Goal: Task Accomplishment & Management: Manage account settings

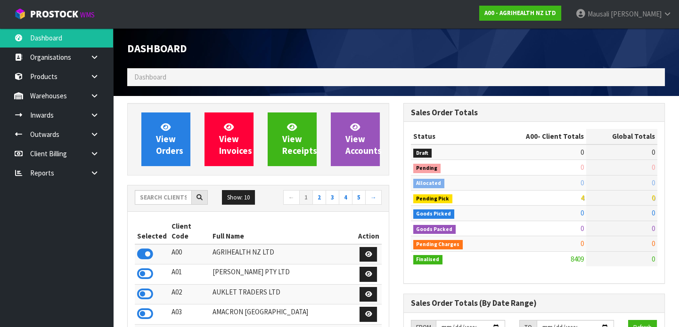
scroll to position [712, 276]
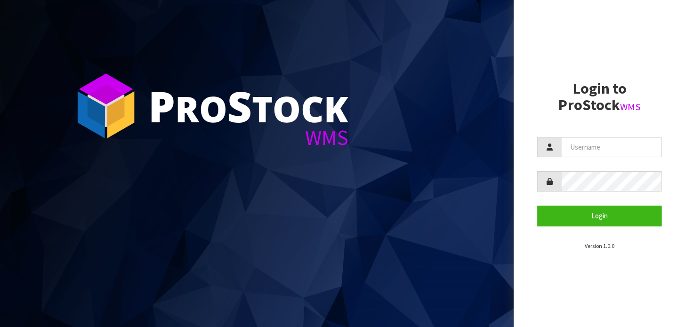
click at [527, 33] on aside "Login to ProStock WMS Login Version 1.0.0" at bounding box center [599, 163] width 171 height 327
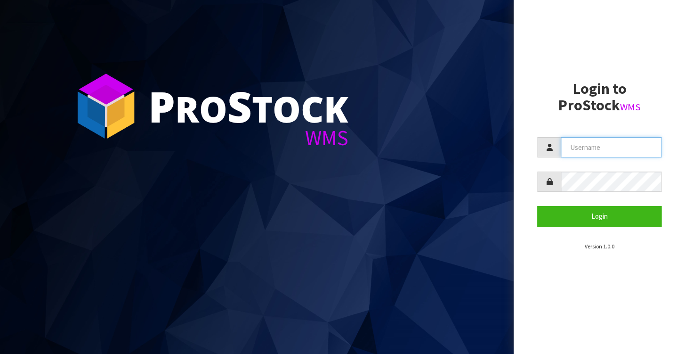
click at [585, 149] on input "text" at bounding box center [611, 147] width 101 height 20
type input "[EMAIL_ADDRESS][DOMAIN_NAME]"
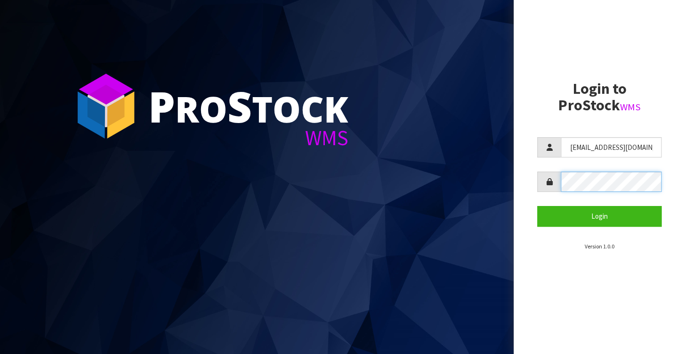
click at [537, 206] on button "Login" at bounding box center [599, 216] width 124 height 20
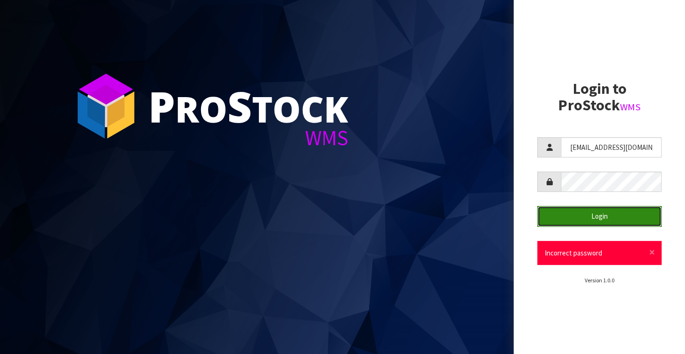
click at [583, 211] on button "Login" at bounding box center [599, 216] width 124 height 20
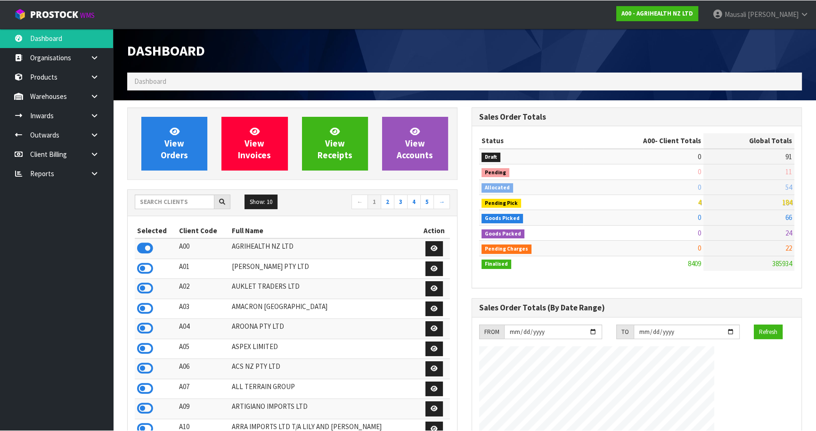
scroll to position [712, 344]
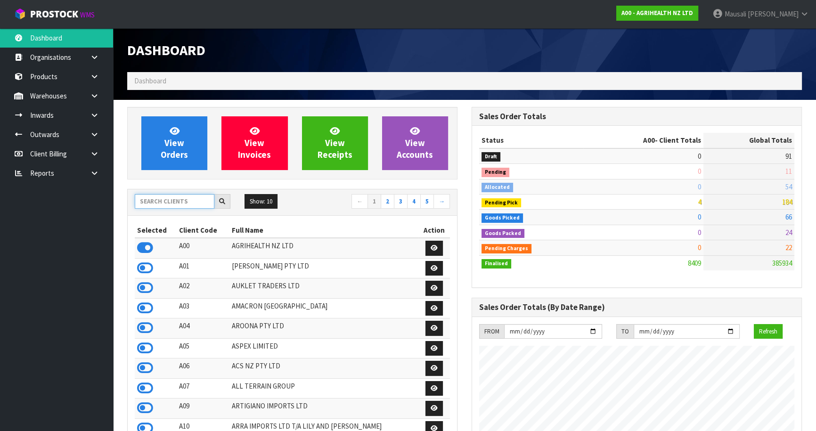
click at [158, 201] on input "text" at bounding box center [175, 201] width 80 height 15
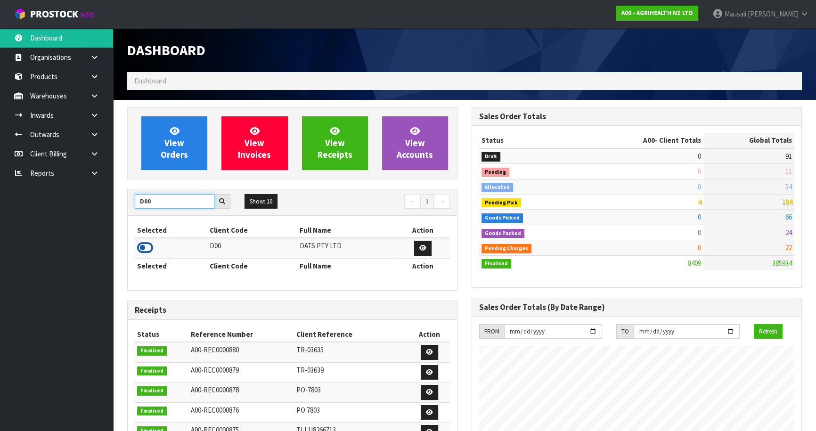
type input "D00"
click at [146, 248] on icon at bounding box center [145, 248] width 16 height 14
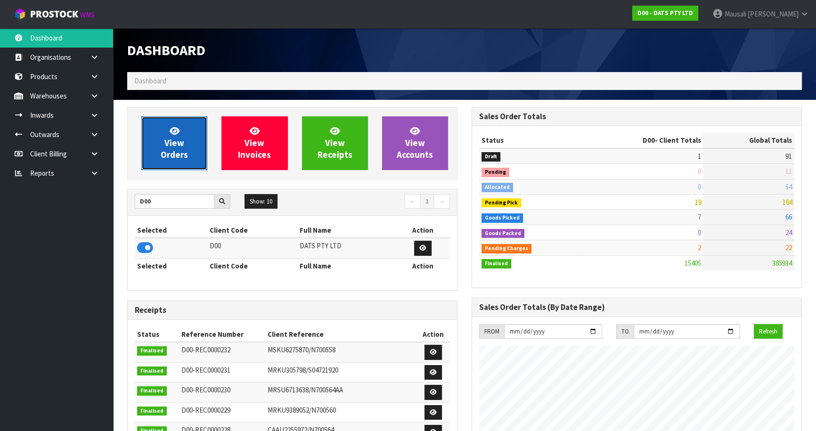
click at [177, 151] on span "View Orders" at bounding box center [174, 142] width 27 height 35
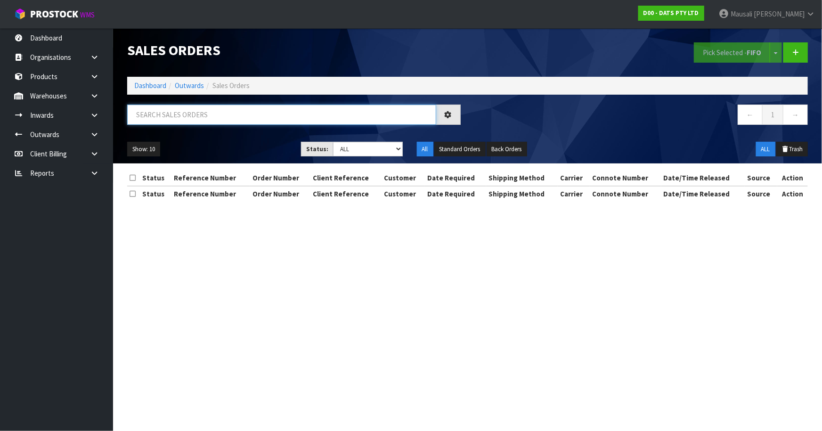
click at [159, 119] on input "text" at bounding box center [281, 115] width 309 height 20
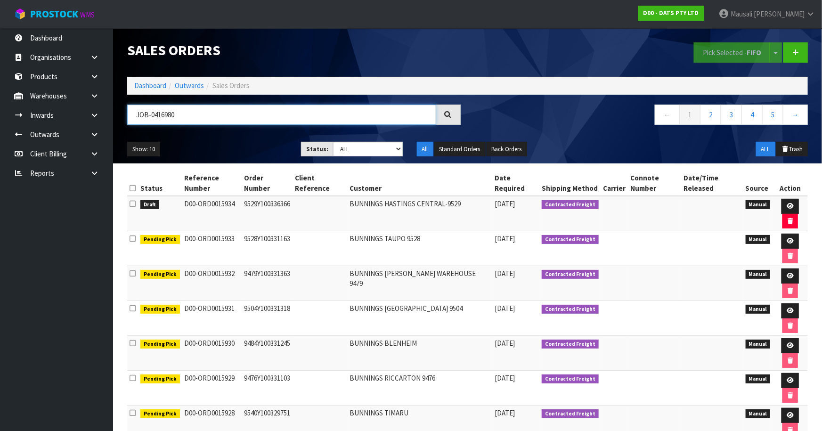
type input "JOB-0416980"
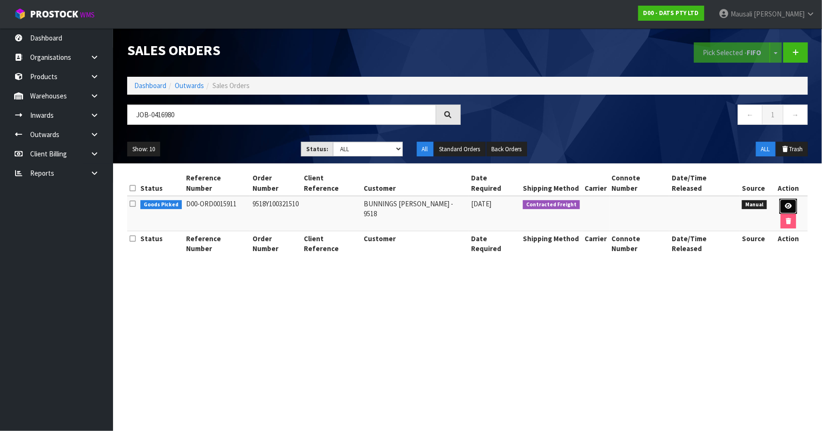
click at [685, 199] on link at bounding box center [787, 206] width 17 height 15
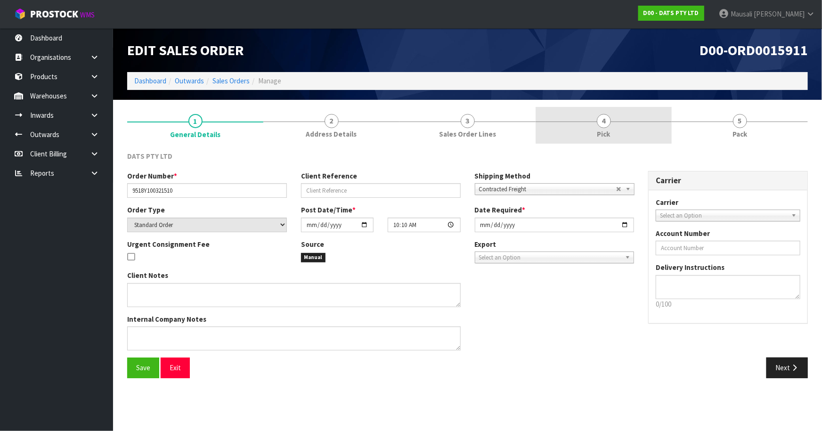
click at [604, 128] on link "4 Pick" at bounding box center [603, 125] width 136 height 37
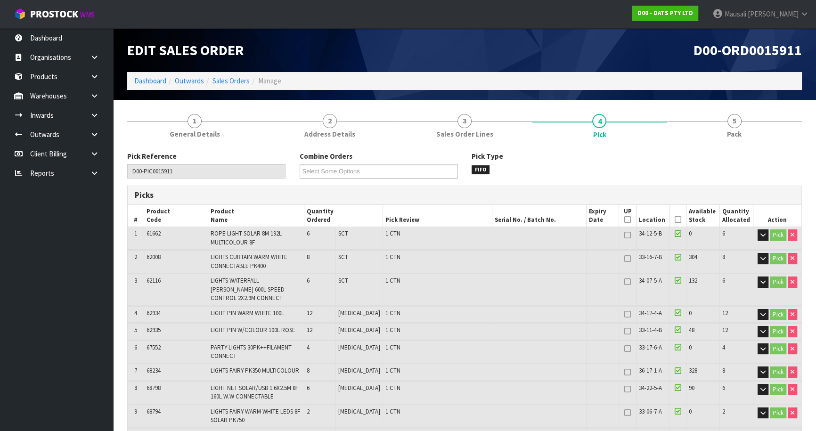
click at [674, 219] on icon at bounding box center [677, 219] width 7 height 0
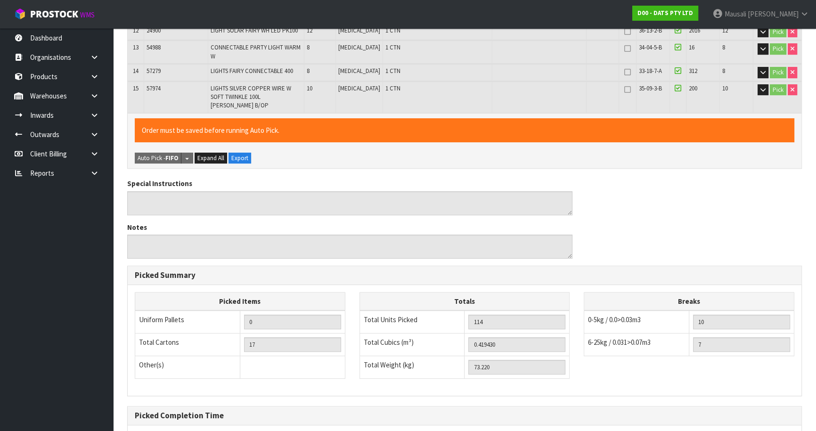
scroll to position [506, 0]
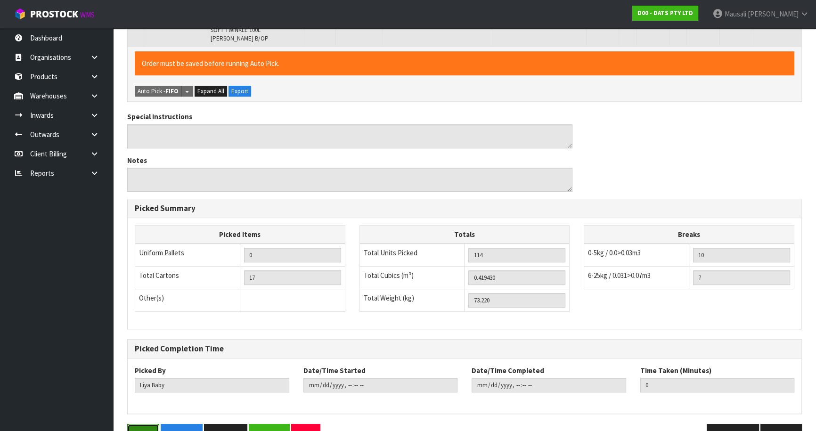
drag, startPoint x: 135, startPoint y: 403, endPoint x: 153, endPoint y: 396, distance: 19.2
click at [135, 353] on button "Save" at bounding box center [143, 434] width 32 height 20
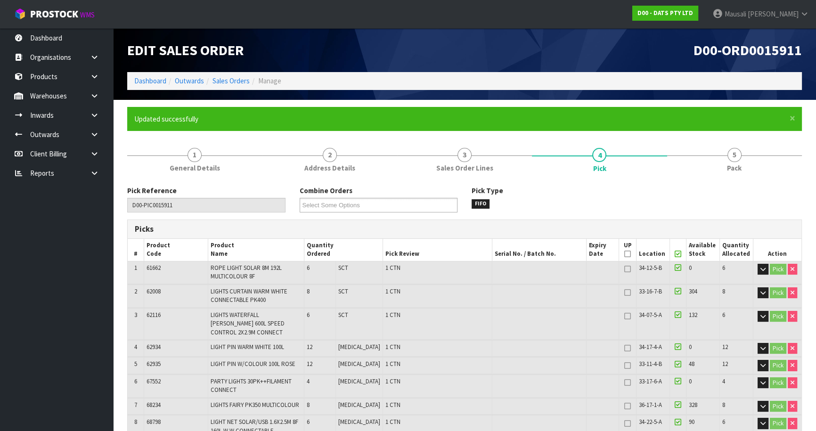
type input "[PERSON_NAME]"
type input "2025-10-16T08:56:19"
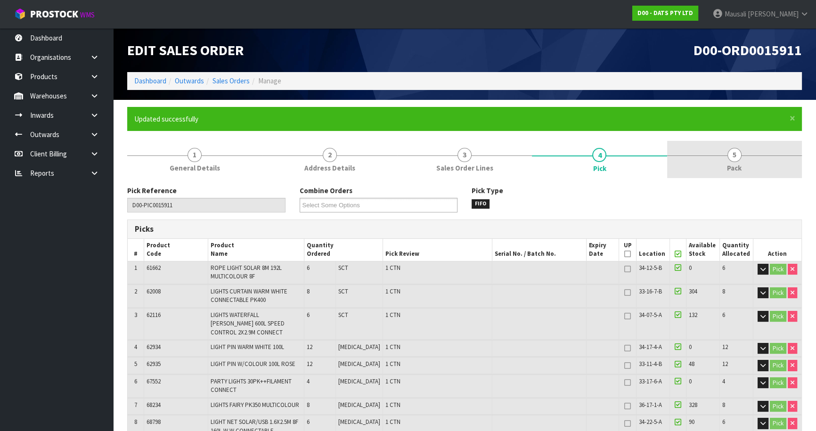
click at [685, 168] on link "5 Pack" at bounding box center [734, 159] width 135 height 37
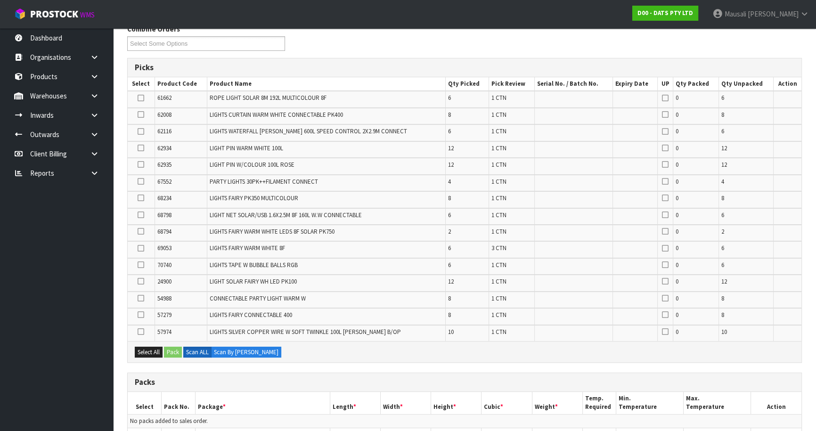
scroll to position [214, 0]
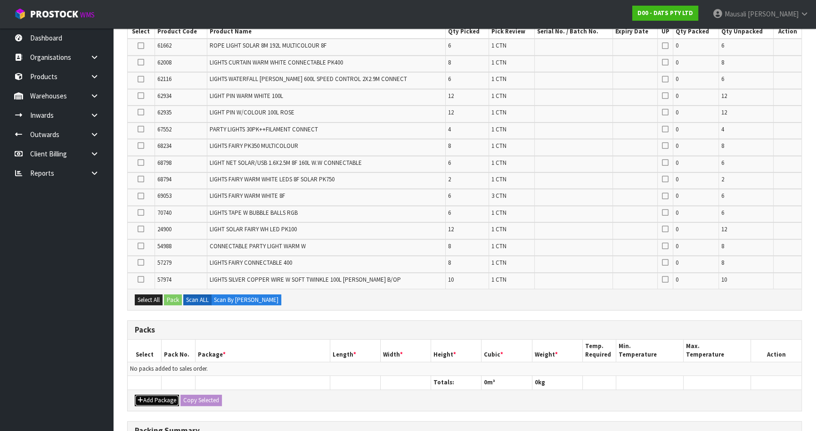
click at [159, 353] on button "Add Package" at bounding box center [157, 400] width 44 height 11
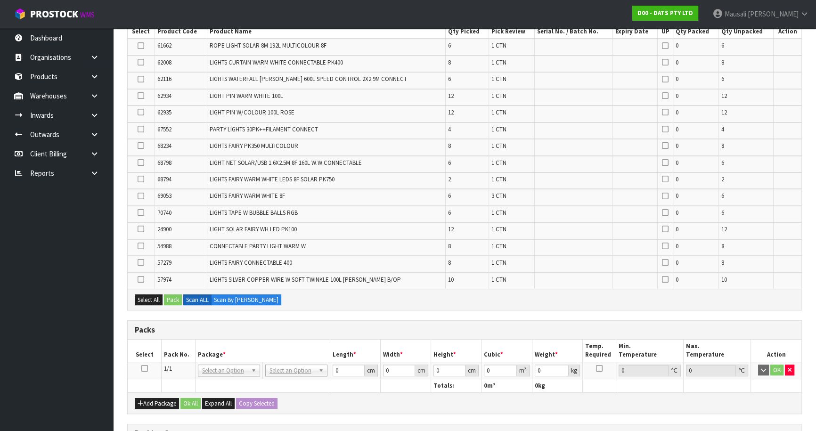
click at [144, 353] on icon at bounding box center [144, 368] width 7 height 0
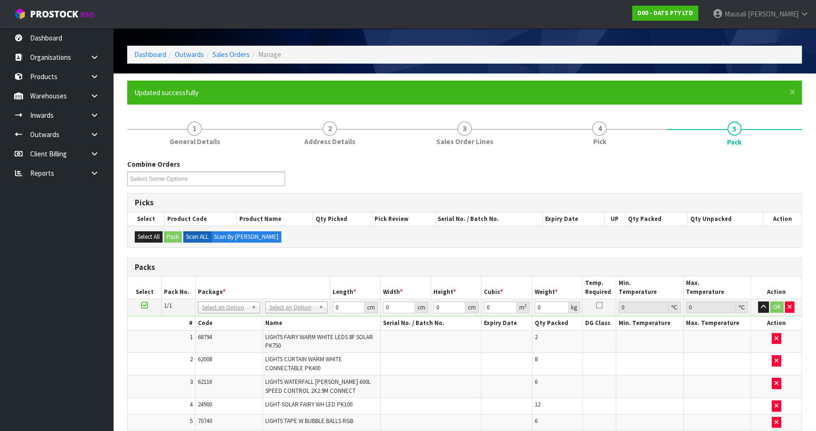
scroll to position [26, 0]
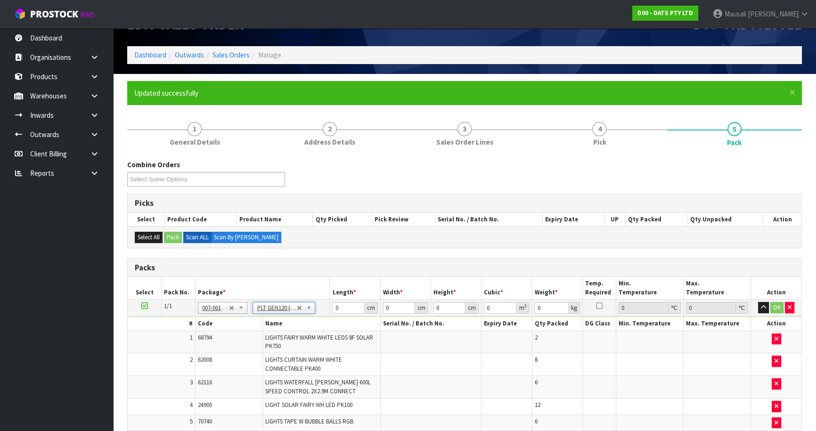
type input "120"
type input "100"
type input "73.22"
drag, startPoint x: 347, startPoint y: 308, endPoint x: 325, endPoint y: 316, distance: 23.7
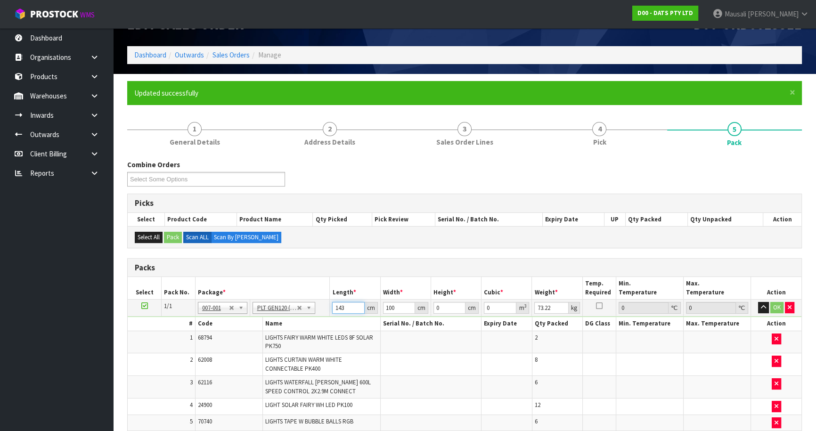
type input "143"
type input "96"
type input "5"
type input "0.06864"
type input "0"
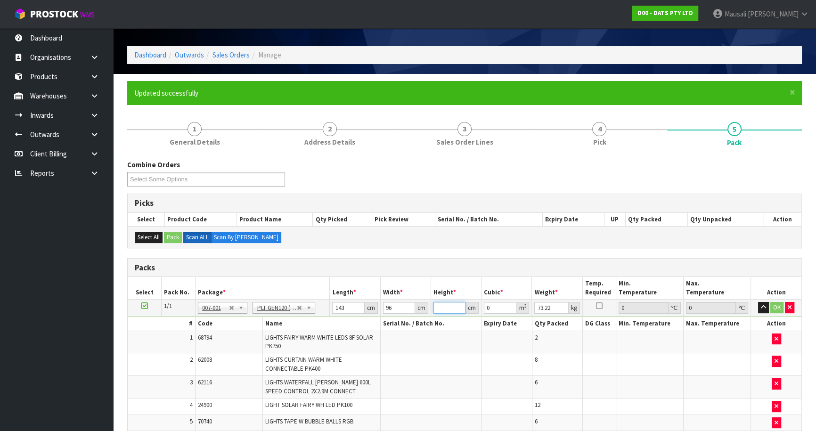
type input "6"
type input "0.082368"
type input "69"
type input "0.947232"
type input "69"
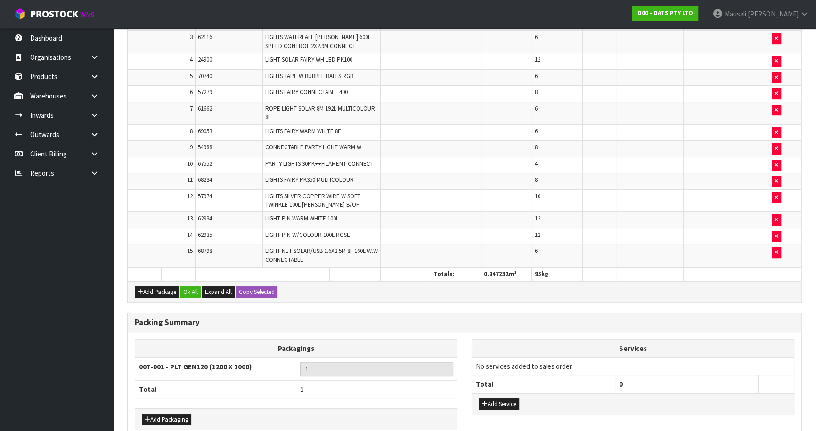
scroll to position [418, 0]
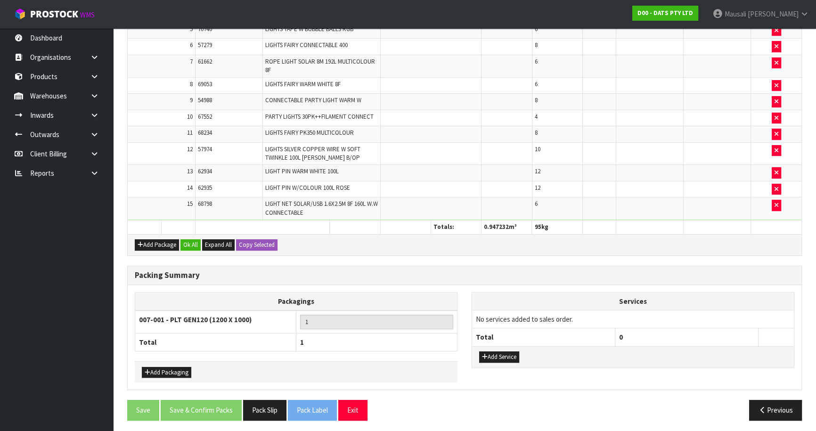
type input "95"
click at [196, 235] on div "Add Package Ok All Expand All Copy Selected" at bounding box center [464, 244] width 673 height 21
click at [191, 239] on button "Ok All" at bounding box center [190, 244] width 20 height 11
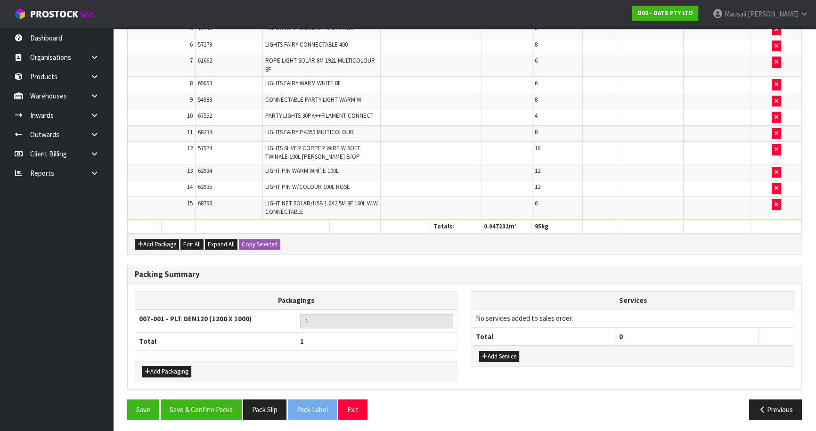
scroll to position [417, 0]
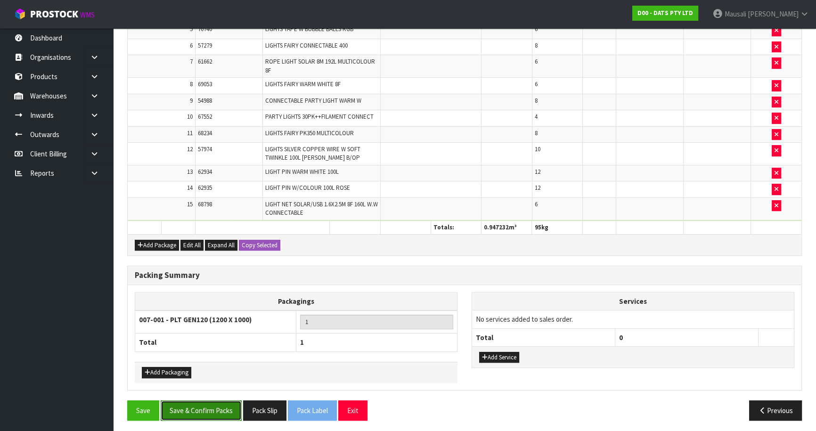
click at [210, 353] on button "Save & Confirm Packs" at bounding box center [201, 410] width 81 height 20
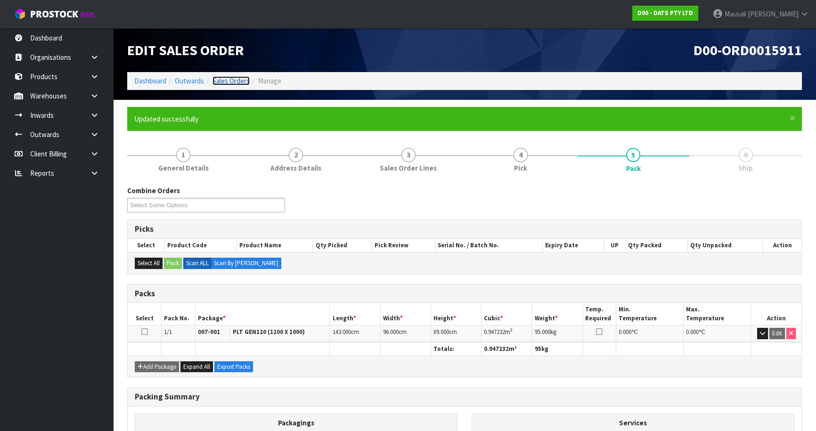
click at [231, 79] on link "Sales Orders" at bounding box center [230, 80] width 37 height 9
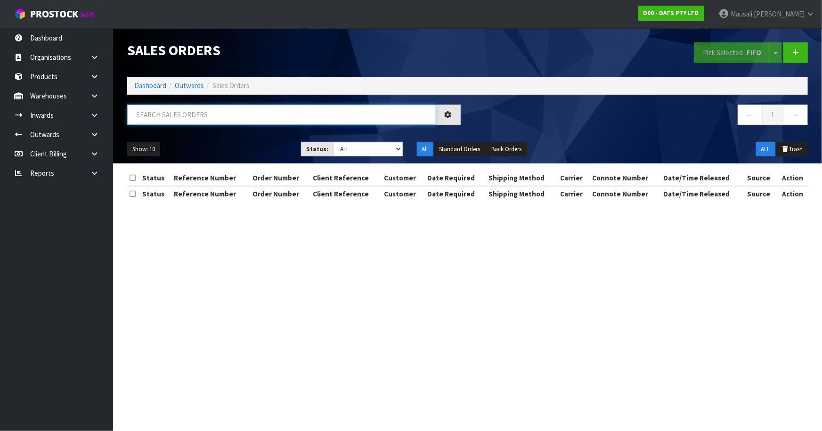
click at [144, 116] on input "text" at bounding box center [281, 115] width 309 height 20
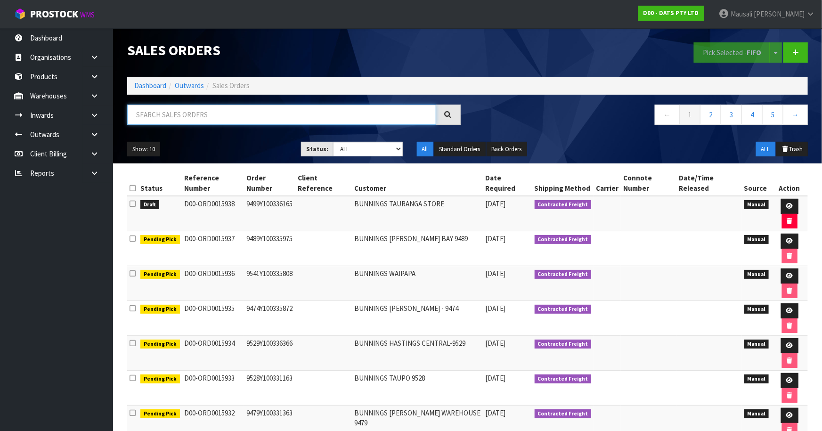
click at [145, 114] on input "text" at bounding box center [281, 115] width 309 height 20
type input "JOB-0416808"
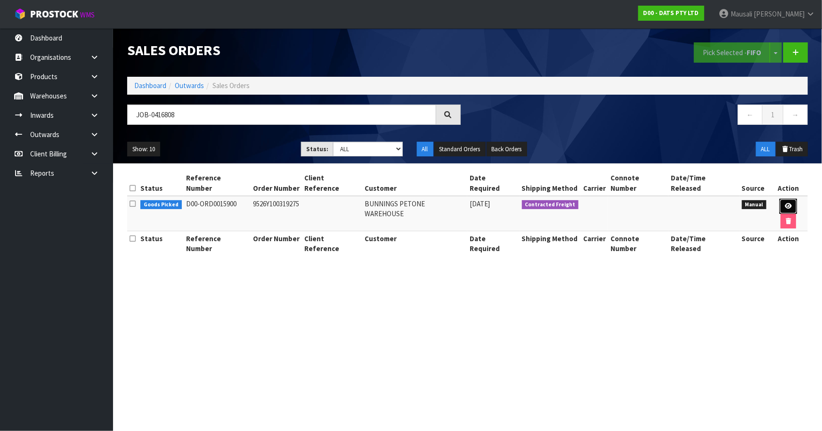
click at [685, 199] on link at bounding box center [787, 206] width 17 height 15
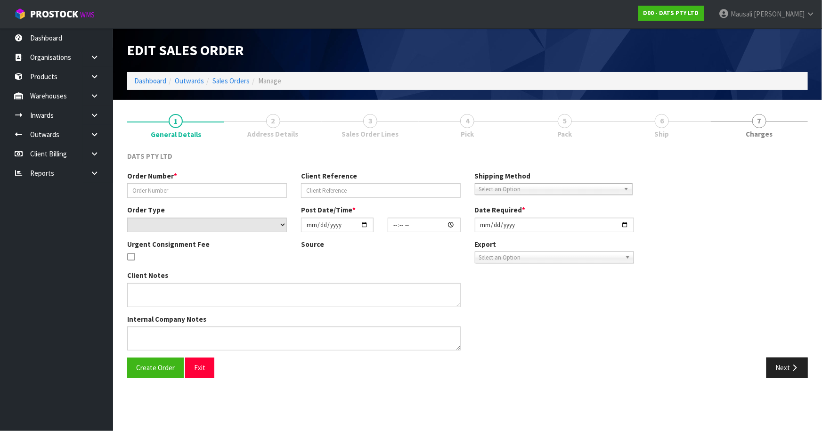
type input "9526Y100319275"
select select "number:0"
type input "[DATE]"
type input "10:44:00.000"
type input "[DATE]"
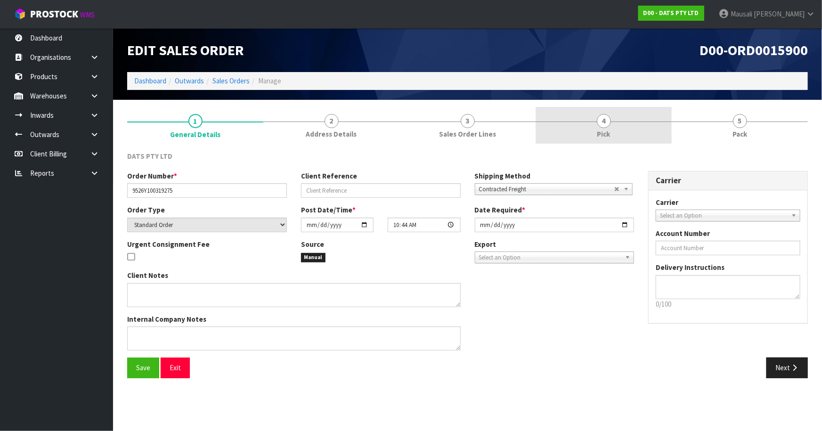
click at [589, 135] on link "4 Pick" at bounding box center [603, 125] width 136 height 37
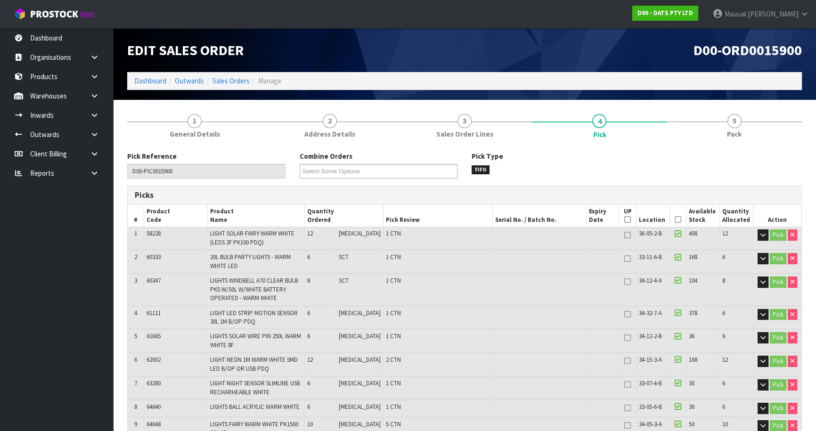
drag, startPoint x: 675, startPoint y: 220, endPoint x: 650, endPoint y: 263, distance: 50.0
click at [675, 220] on icon at bounding box center [677, 219] width 7 height 0
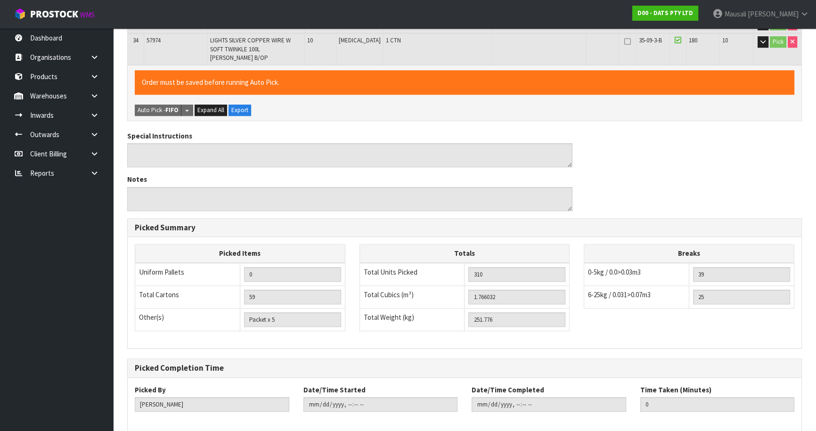
scroll to position [926, 0]
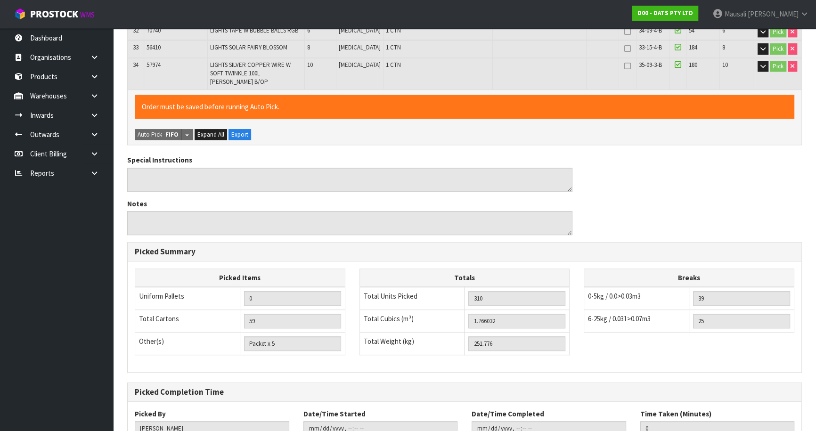
scroll to position [0, 0]
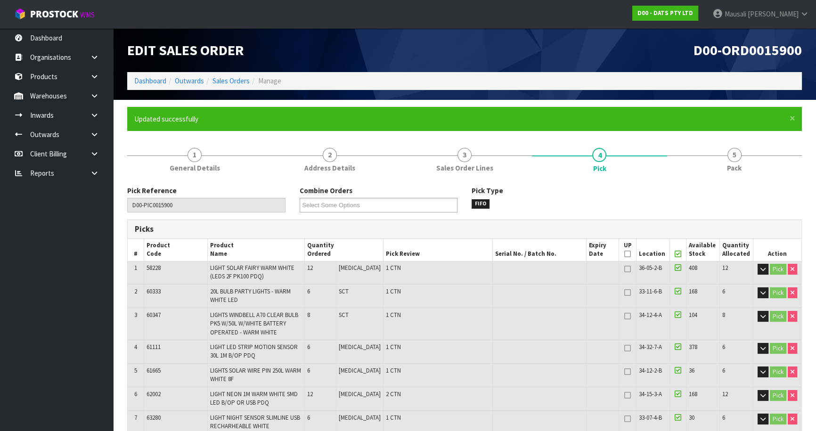
type input "[PERSON_NAME]"
type input "[DATE]T09:12:23"
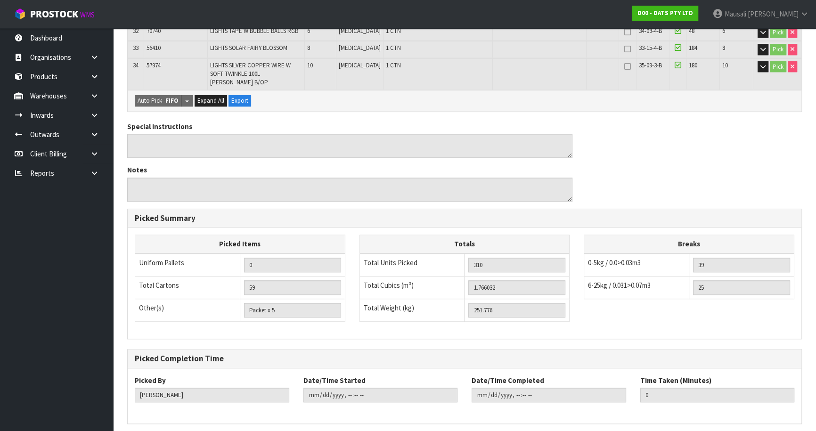
scroll to position [926, 0]
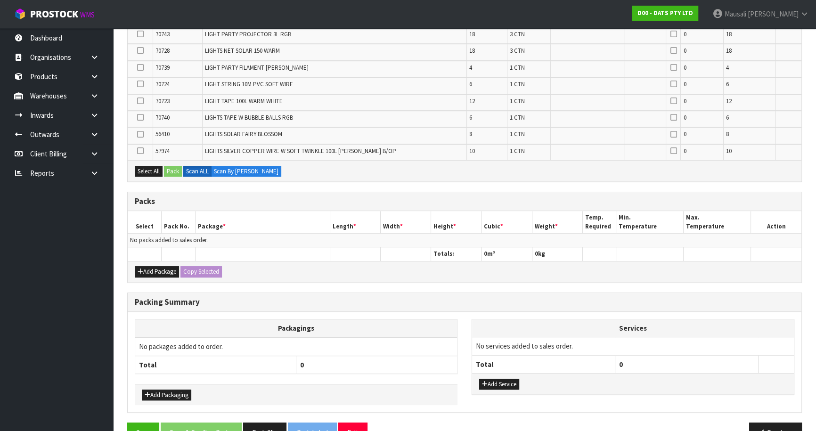
scroll to position [680, 0]
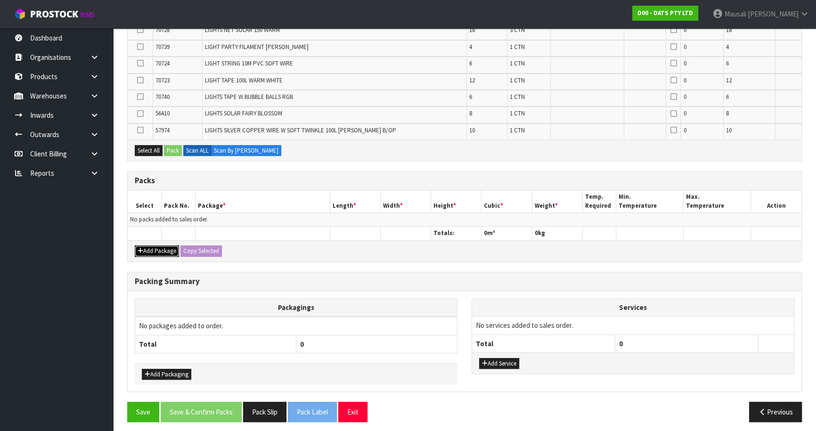
click at [163, 245] on button "Add Package" at bounding box center [157, 250] width 44 height 11
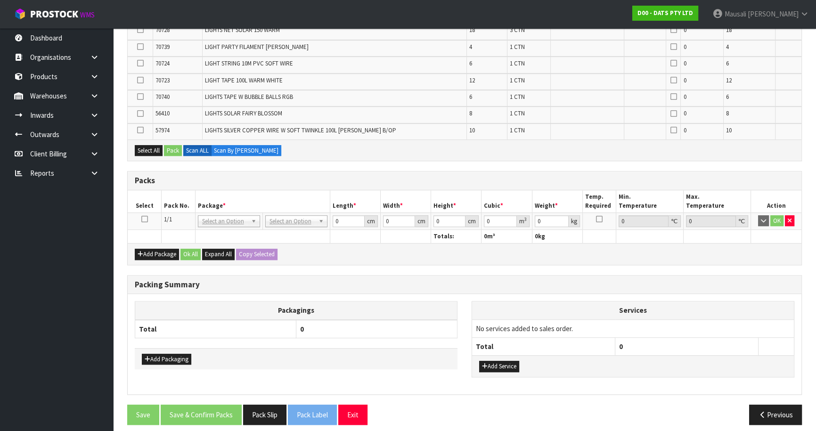
drag, startPoint x: 146, startPoint y: 217, endPoint x: 162, endPoint y: 217, distance: 15.1
click at [148, 217] on td at bounding box center [145, 220] width 34 height 17
click at [144, 219] on icon at bounding box center [144, 219] width 7 height 0
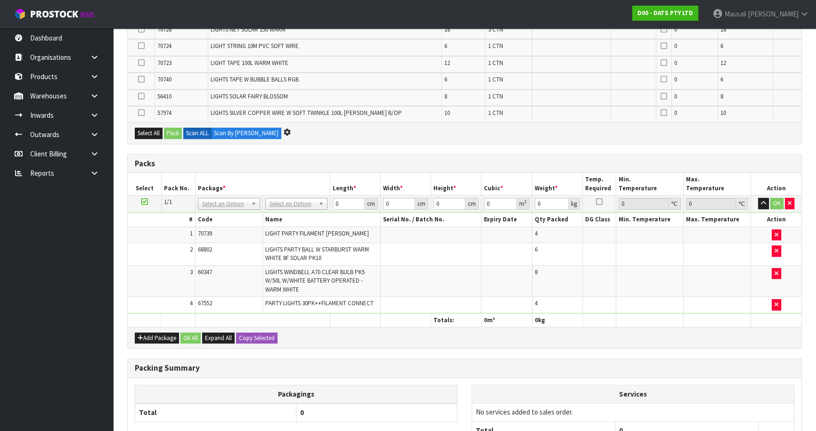
scroll to position [0, 0]
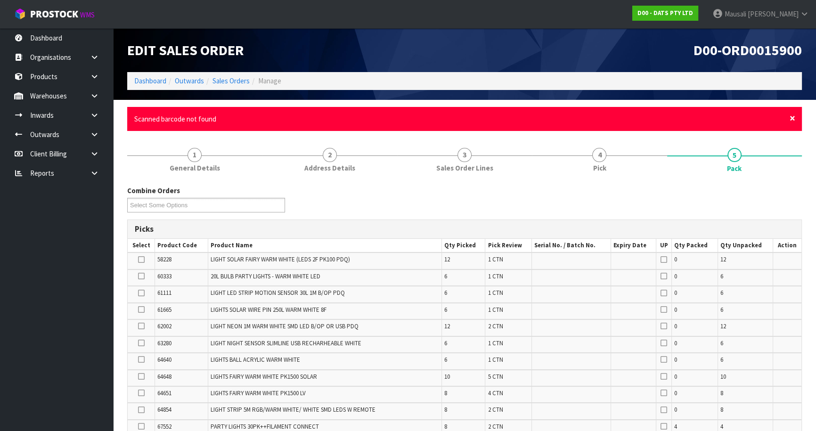
click at [685, 118] on span "×" at bounding box center [792, 118] width 6 height 13
click at [685, 115] on span "×" at bounding box center [792, 118] width 6 height 13
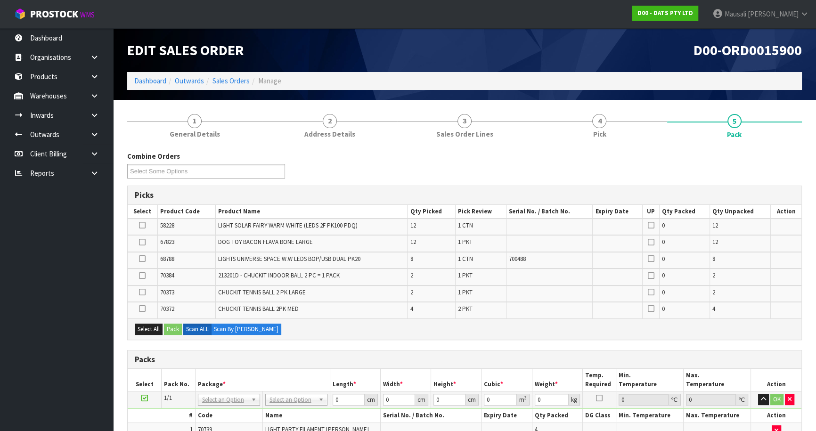
drag, startPoint x: 58, startPoint y: 0, endPoint x: 280, endPoint y: 45, distance: 226.4
click at [280, 45] on h1 "Edit Sales Order" at bounding box center [292, 50] width 330 height 16
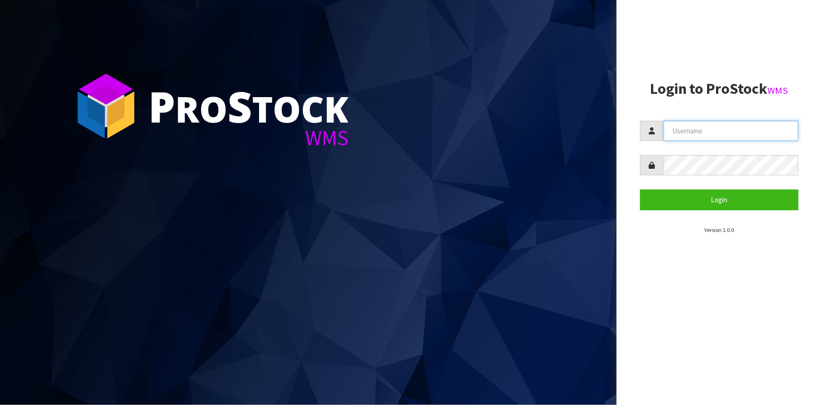
click at [685, 133] on input "text" at bounding box center [731, 131] width 135 height 20
type input "[EMAIL_ADDRESS][DOMAIN_NAME]"
click at [640, 189] on button "Login" at bounding box center [719, 199] width 158 height 20
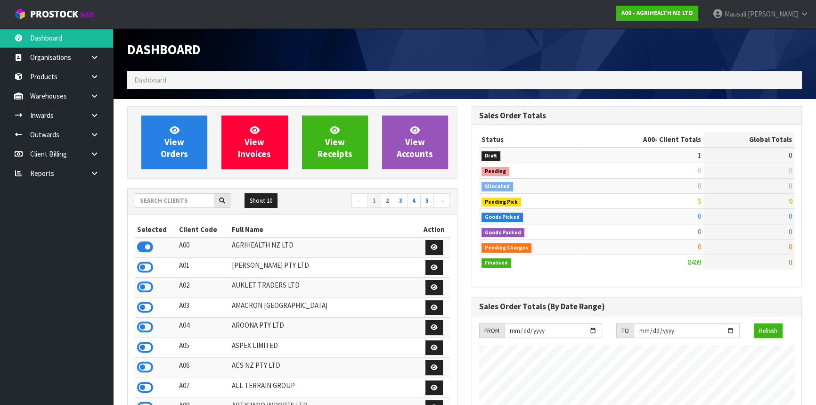
scroll to position [712, 344]
click at [157, 202] on input "text" at bounding box center [175, 200] width 80 height 15
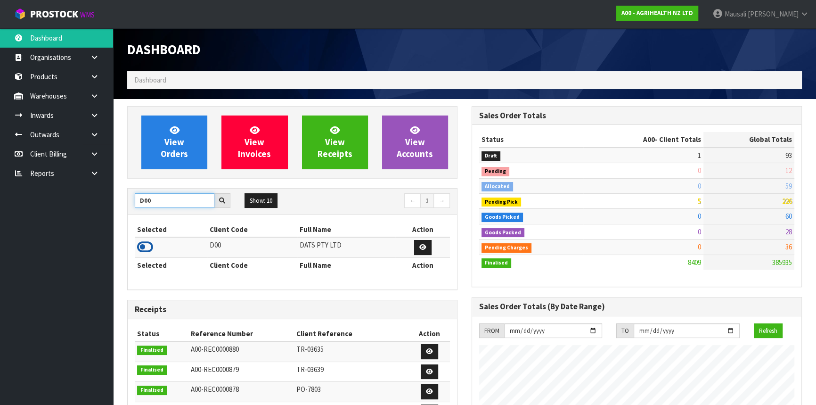
type input "D00"
drag, startPoint x: 147, startPoint y: 249, endPoint x: 148, endPoint y: 236, distance: 12.8
click at [147, 248] on icon at bounding box center [145, 247] width 16 height 14
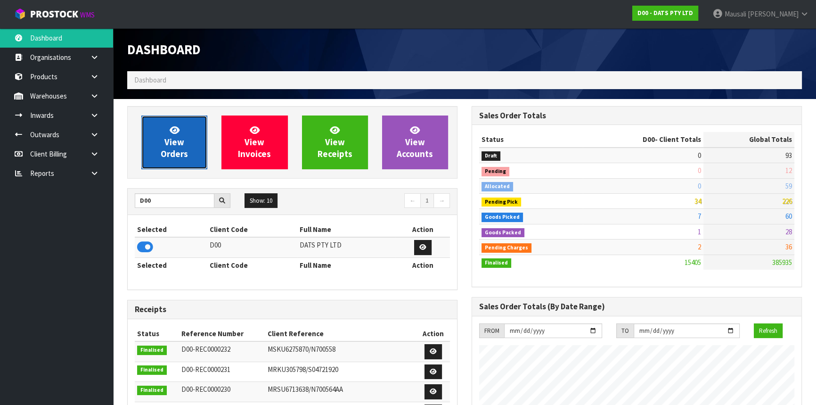
click at [179, 141] on span "View Orders" at bounding box center [174, 141] width 27 height 35
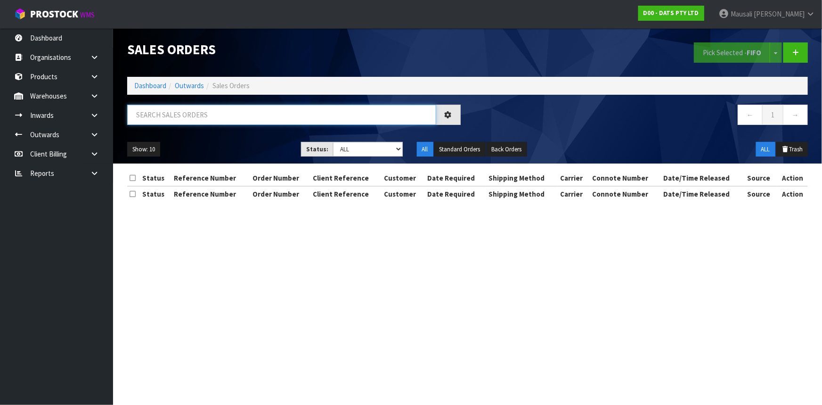
click at [173, 113] on input "text" at bounding box center [281, 115] width 309 height 20
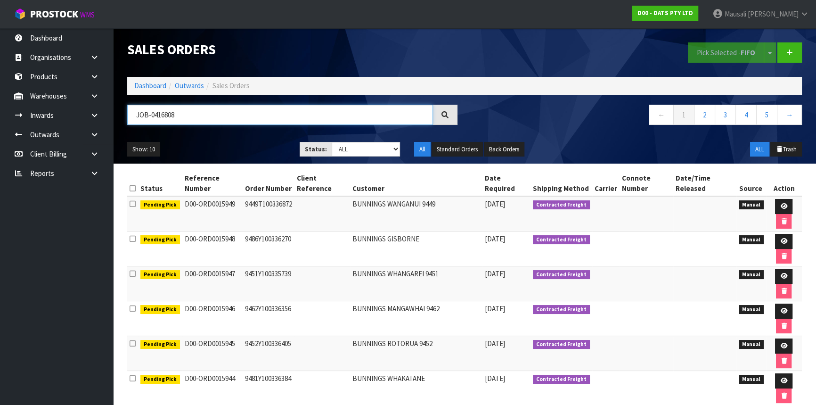
type input "JOB-0416808"
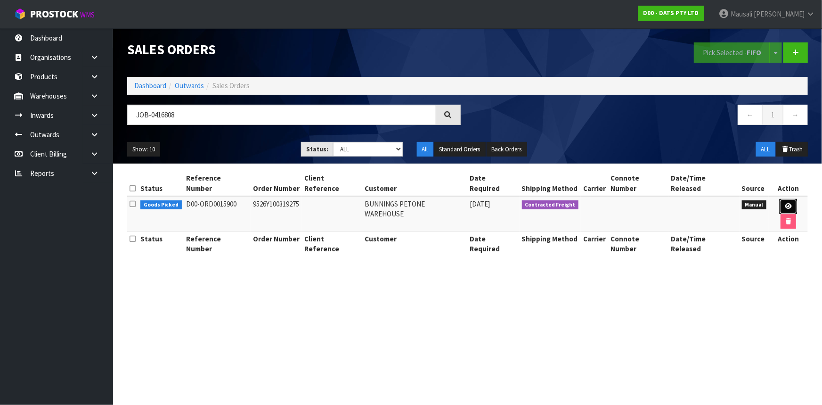
click at [685, 203] on icon at bounding box center [788, 206] width 7 height 6
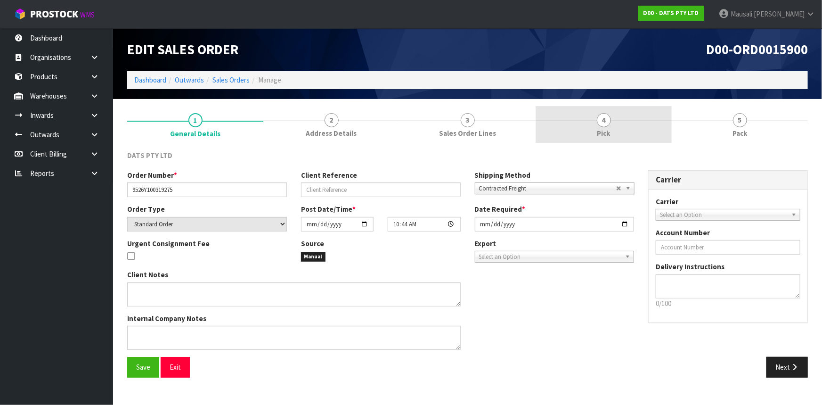
click at [612, 127] on link "4 Pick" at bounding box center [603, 124] width 136 height 37
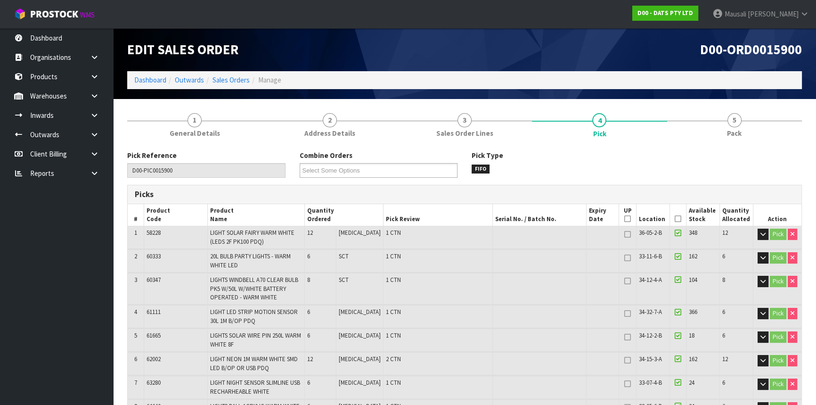
drag, startPoint x: 676, startPoint y: 217, endPoint x: 563, endPoint y: 237, distance: 114.9
click at [675, 219] on icon at bounding box center [677, 219] width 7 height 0
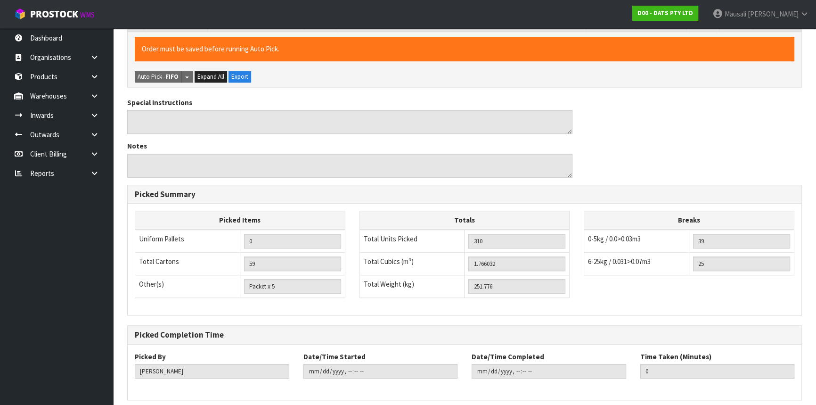
scroll to position [951, 0]
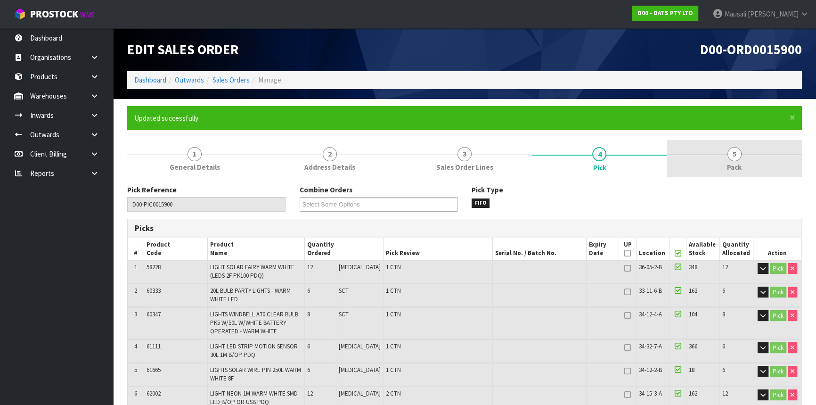
drag, startPoint x: 730, startPoint y: 155, endPoint x: 679, endPoint y: 165, distance: 51.8
click at [685, 155] on link "5 Pack" at bounding box center [734, 158] width 135 height 37
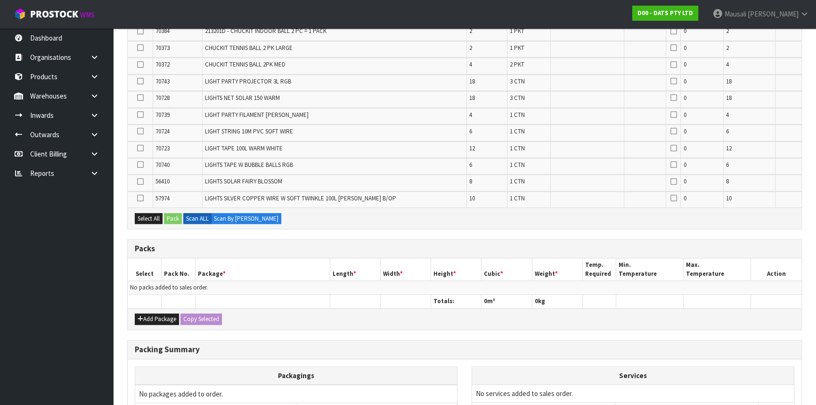
scroll to position [685, 0]
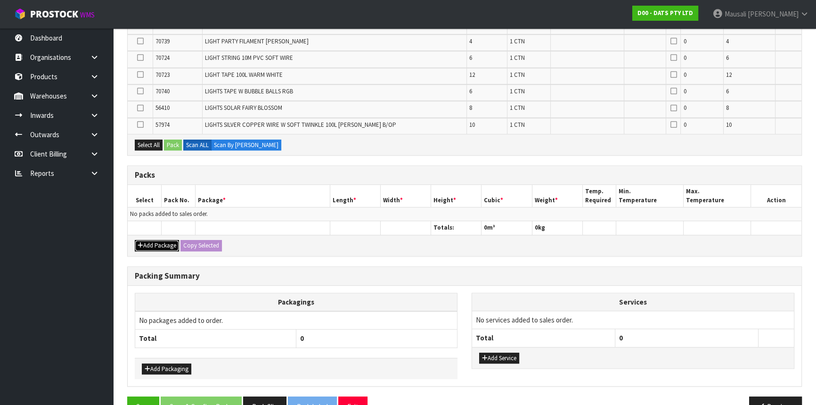
click at [159, 242] on button "Add Package" at bounding box center [157, 245] width 44 height 11
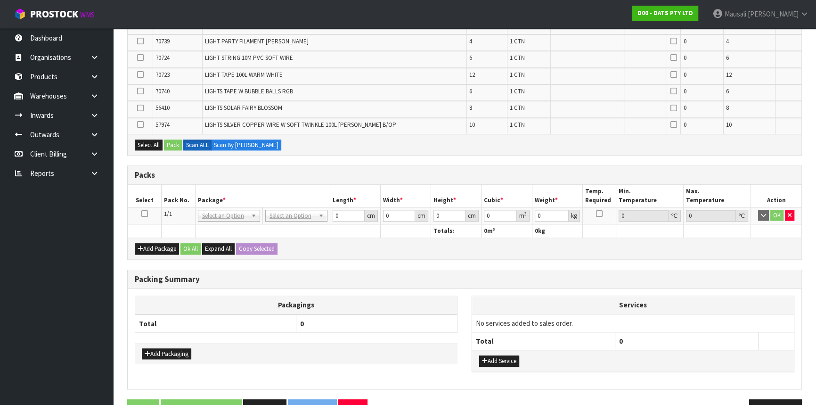
click at [145, 213] on icon at bounding box center [144, 213] width 7 height 0
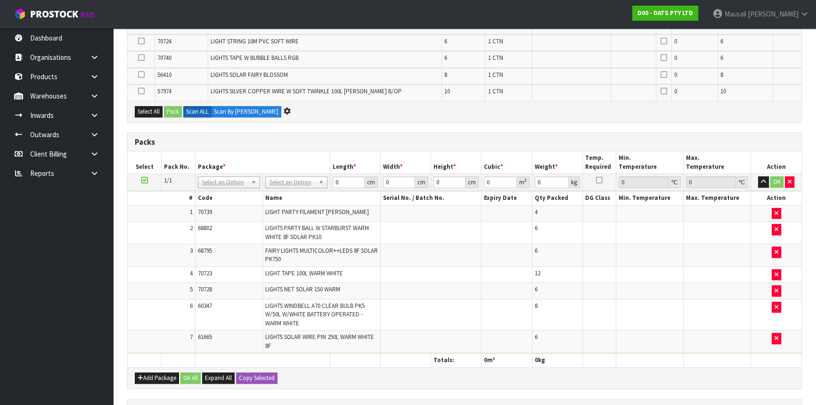
scroll to position [0, 0]
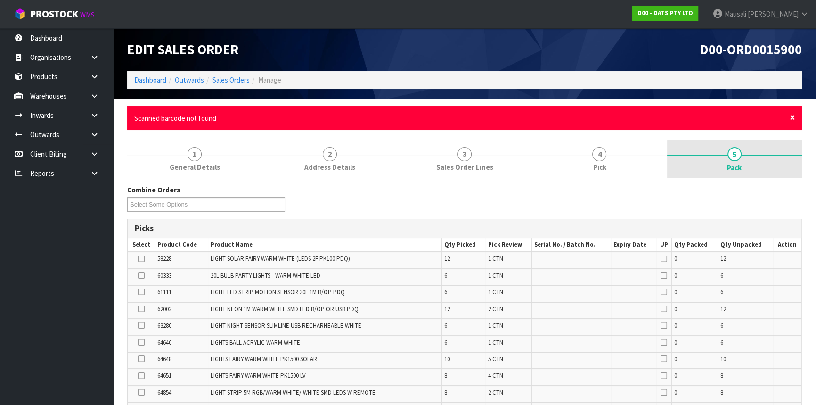
drag, startPoint x: 793, startPoint y: 118, endPoint x: 782, endPoint y: 124, distance: 12.4
click at [685, 118] on span "×" at bounding box center [792, 117] width 6 height 13
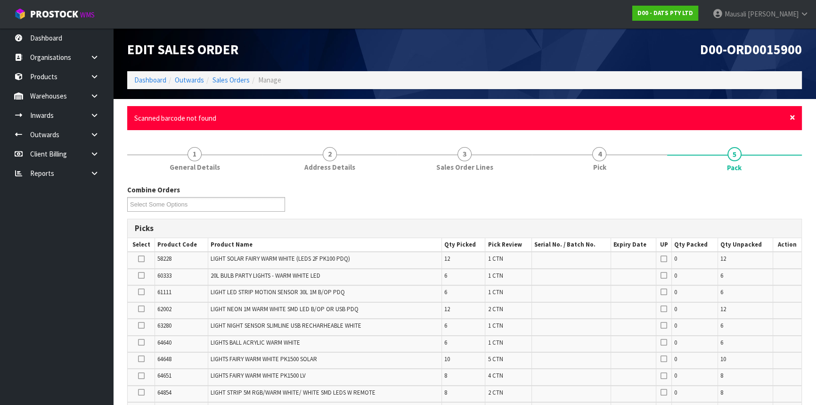
click at [685, 118] on span "×" at bounding box center [792, 117] width 6 height 13
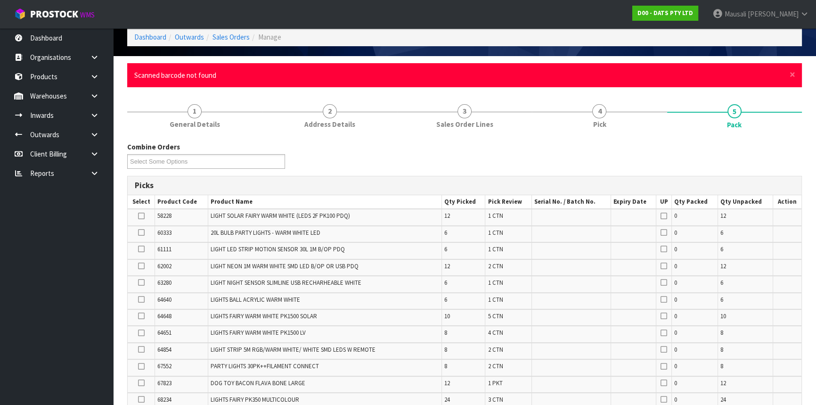
scroll to position [42, 0]
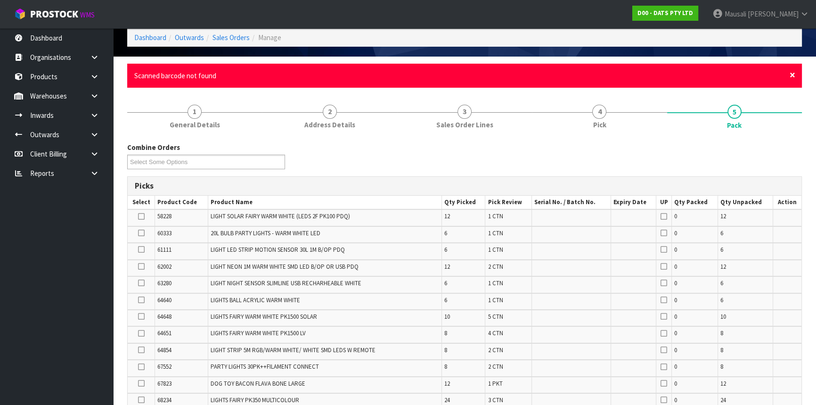
click at [685, 73] on span "×" at bounding box center [792, 74] width 6 height 13
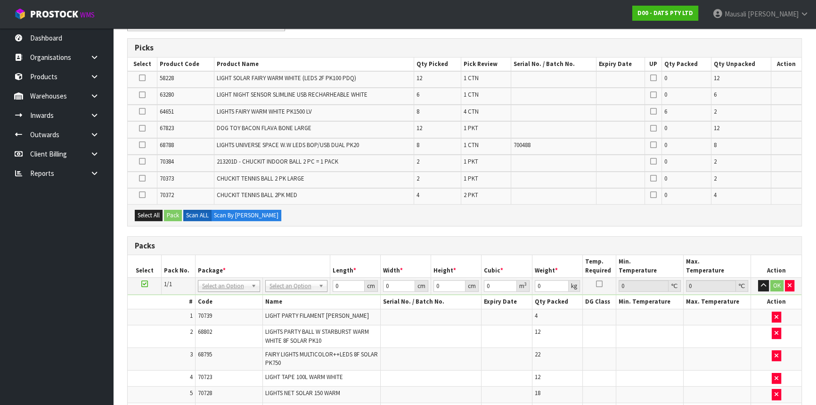
scroll to position [186, 0]
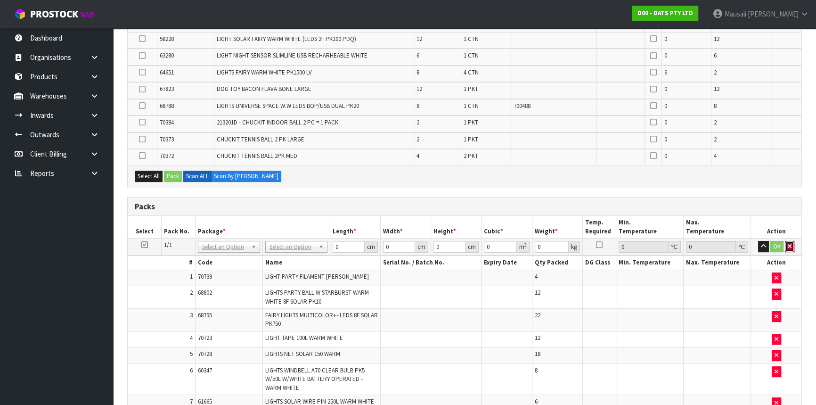
click at [685, 243] on icon "button" at bounding box center [789, 246] width 4 height 6
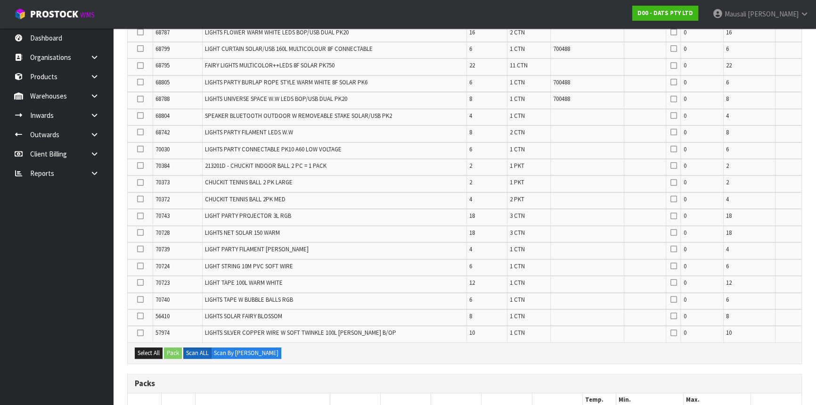
scroll to position [657, 0]
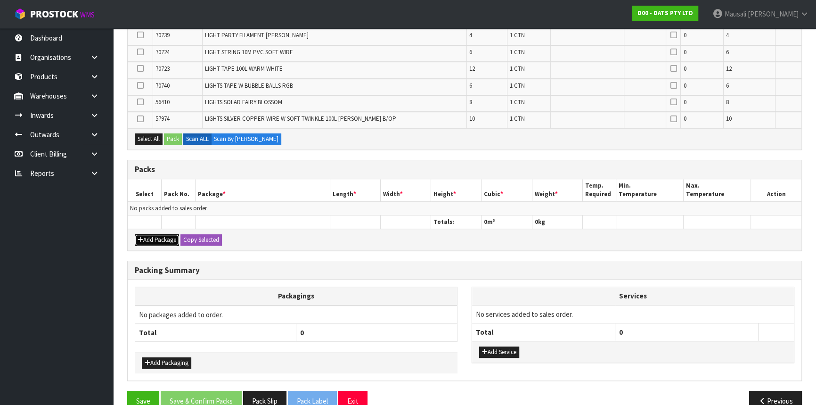
drag, startPoint x: 160, startPoint y: 233, endPoint x: 146, endPoint y: 214, distance: 23.3
click at [159, 234] on button "Add Package" at bounding box center [157, 239] width 44 height 11
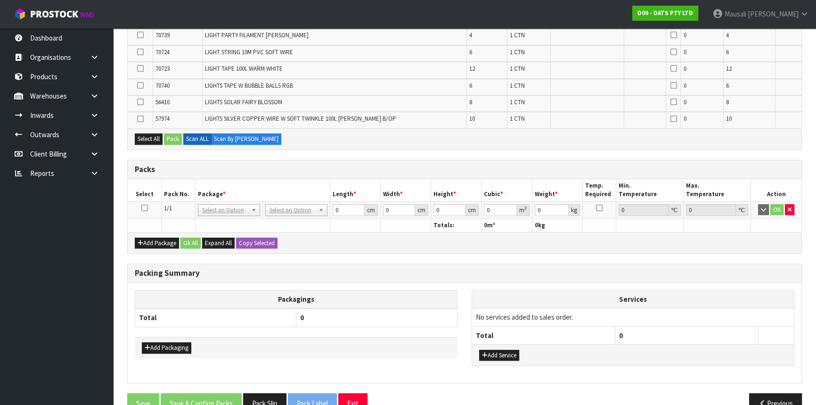
drag, startPoint x: 144, startPoint y: 204, endPoint x: 216, endPoint y: 186, distance: 74.8
click at [145, 208] on icon at bounding box center [144, 208] width 7 height 0
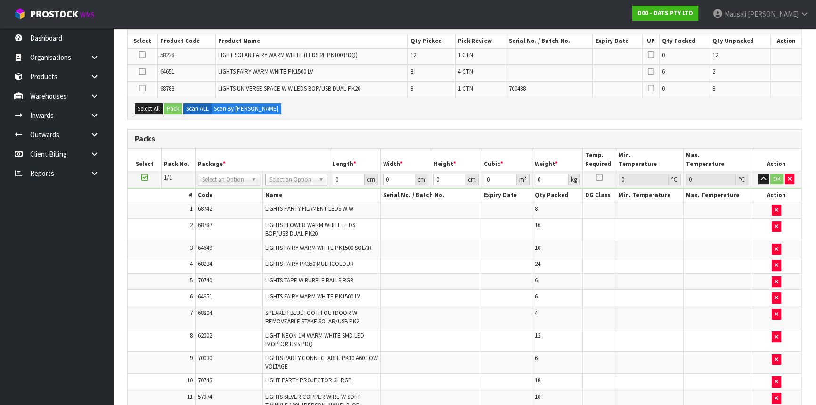
scroll to position [38, 0]
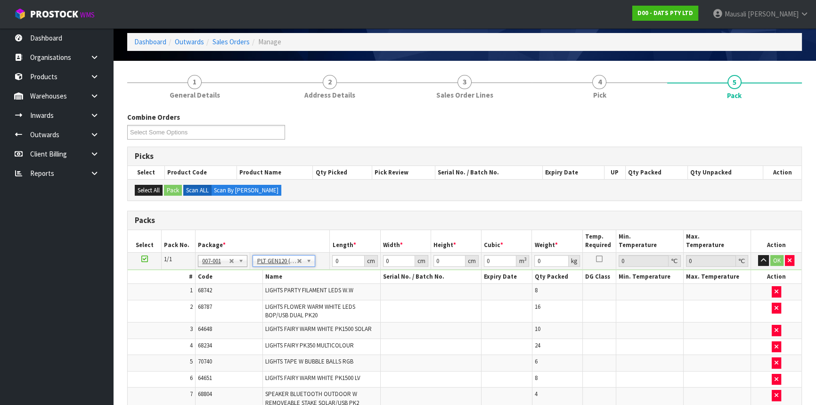
type input "120"
type input "100"
type input "251.776"
drag, startPoint x: 343, startPoint y: 262, endPoint x: 330, endPoint y: 260, distance: 13.4
click at [330, 262] on td "120 cm" at bounding box center [355, 260] width 50 height 17
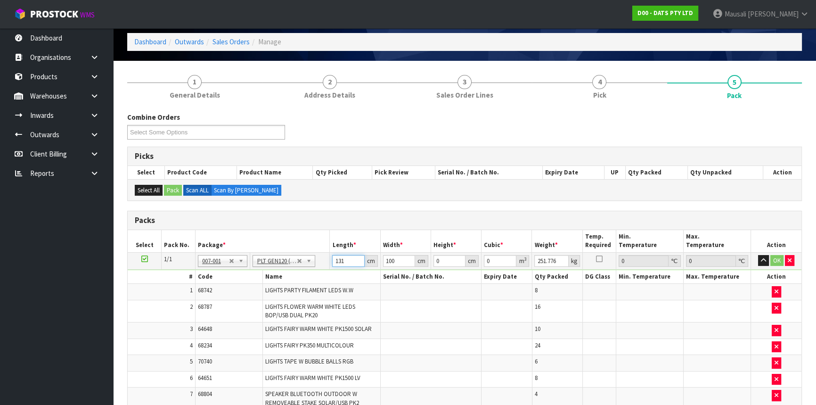
type input "131"
type input "101"
type input "1"
type input "0.013231"
type input "16"
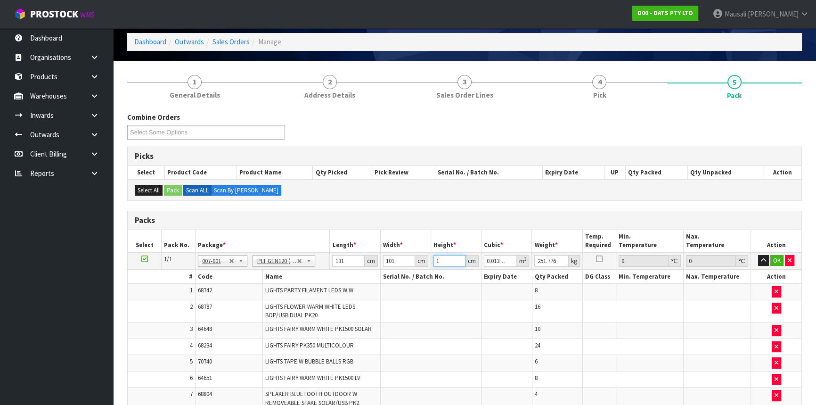
type input "0.211696"
type input "169"
type input "2.236039"
type input "169"
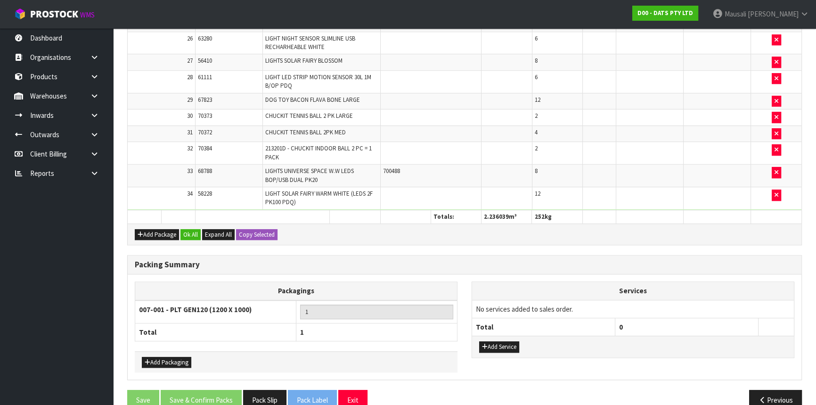
scroll to position [794, 0]
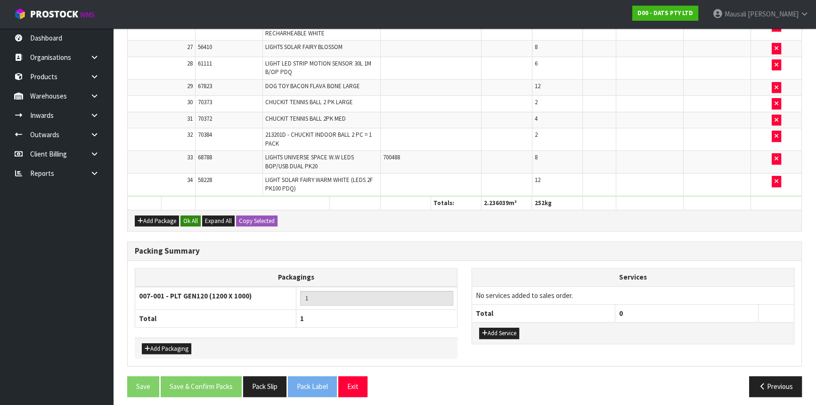
type input "252"
click at [189, 217] on button "Ok All" at bounding box center [190, 220] width 20 height 11
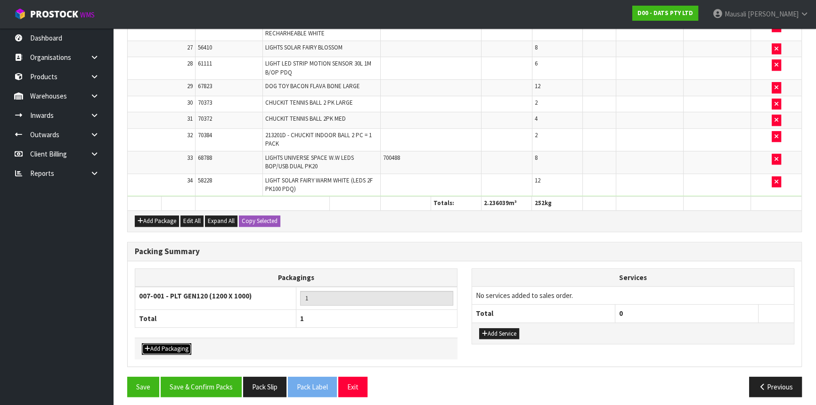
click at [157, 327] on button "Add Packaging" at bounding box center [166, 348] width 49 height 11
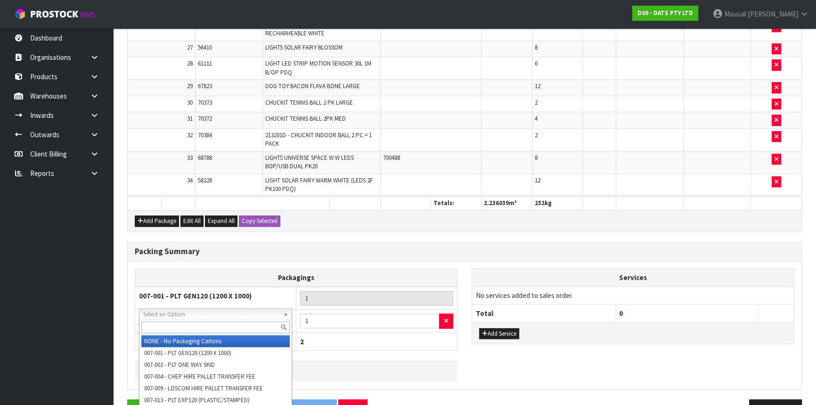
drag, startPoint x: 157, startPoint y: 311, endPoint x: 159, endPoint y: 321, distance: 10.5
click at [161, 323] on input "text" at bounding box center [215, 327] width 148 height 12
type input "A4"
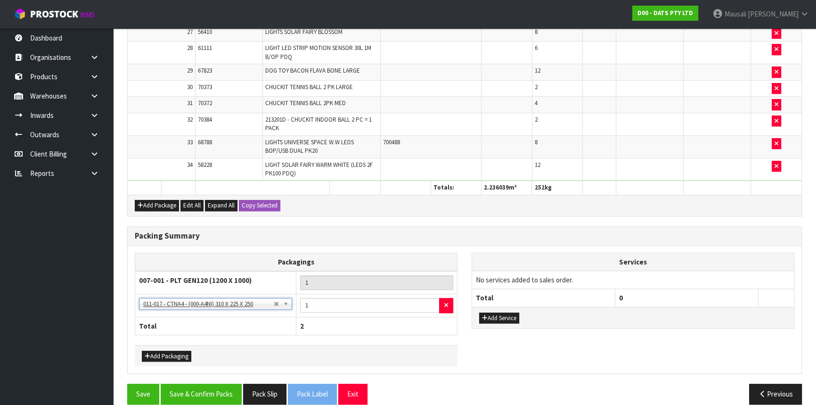
scroll to position [816, 0]
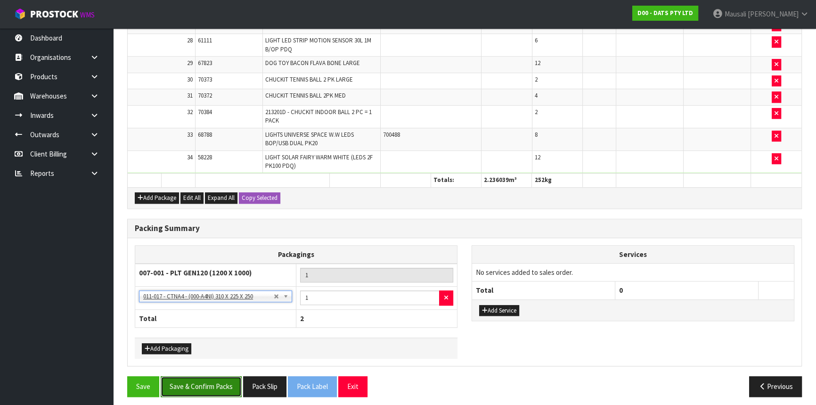
click at [201, 327] on button "Save & Confirm Packs" at bounding box center [201, 386] width 81 height 20
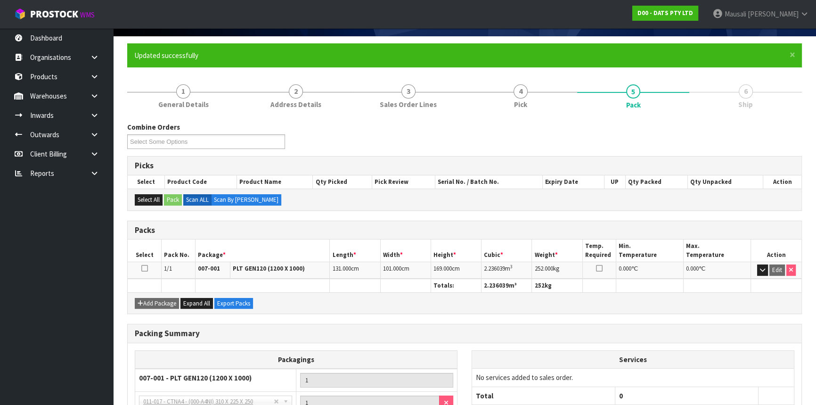
scroll to position [150, 0]
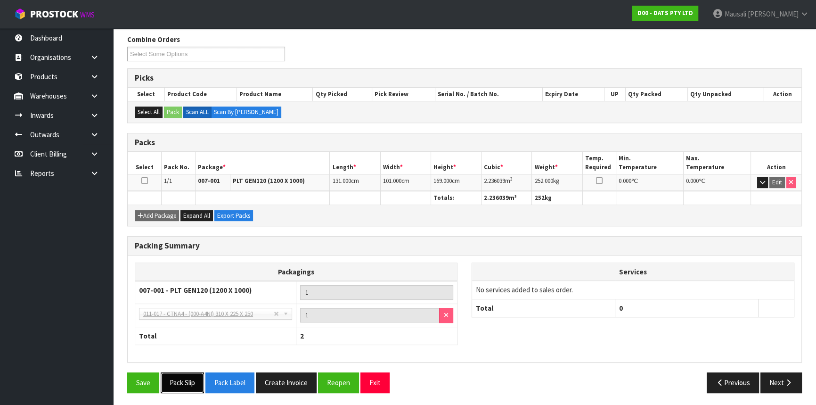
click at [182, 327] on button "Pack Slip" at bounding box center [182, 382] width 43 height 20
click at [181, 327] on button "Pack Slip" at bounding box center [182, 382] width 43 height 20
click at [685, 327] on button "Previous" at bounding box center [732, 382] width 53 height 20
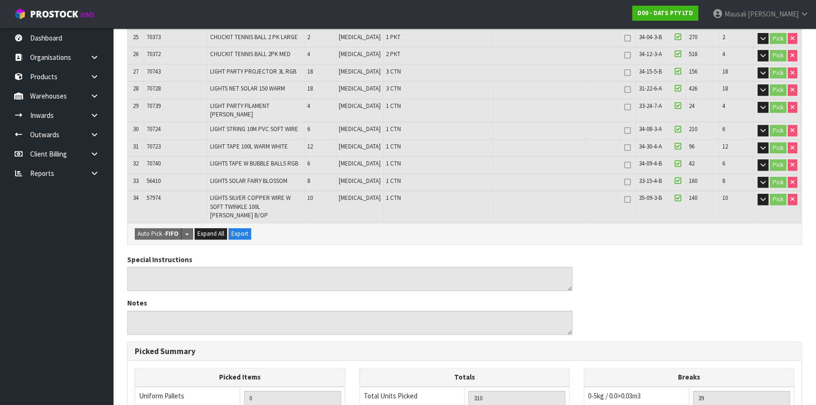
scroll to position [951, 0]
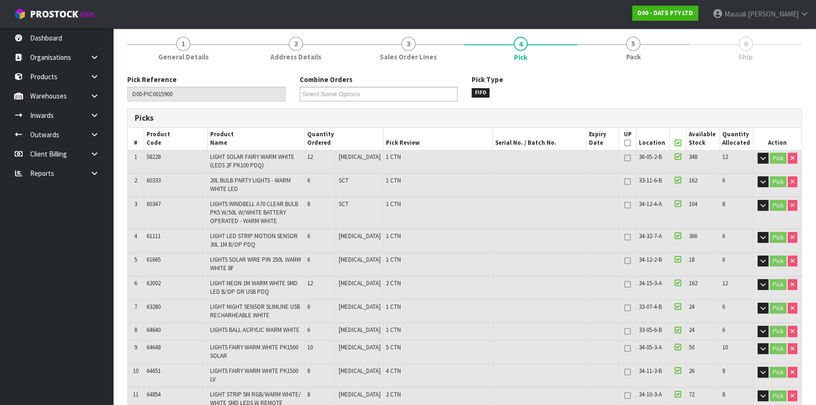
scroll to position [0, 0]
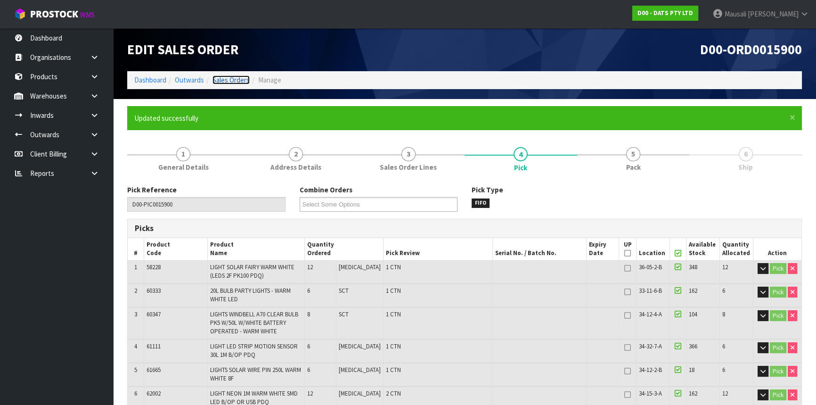
click at [228, 79] on link "Sales Orders" at bounding box center [230, 79] width 37 height 9
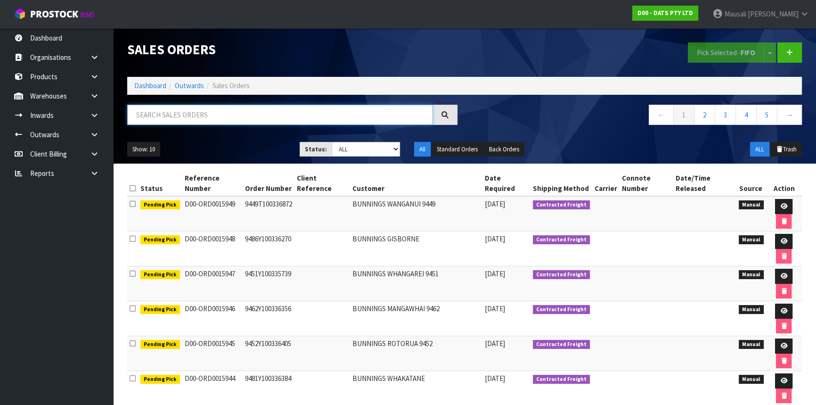
click at [141, 112] on input "text" at bounding box center [280, 115] width 306 height 20
type input "JOB-0416990"
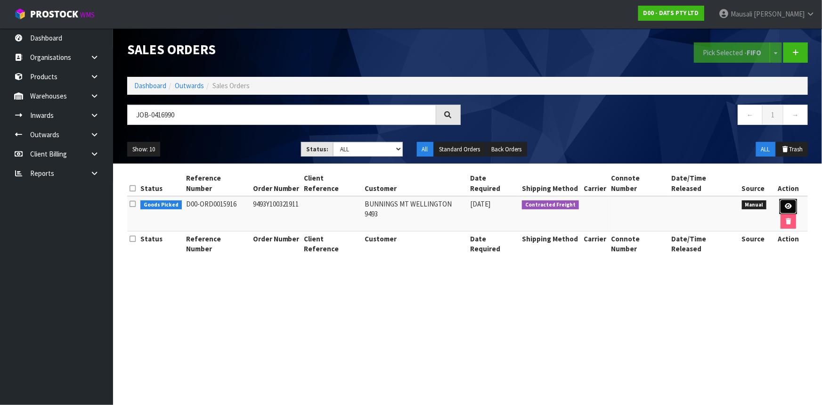
click at [685, 199] on link at bounding box center [787, 206] width 17 height 15
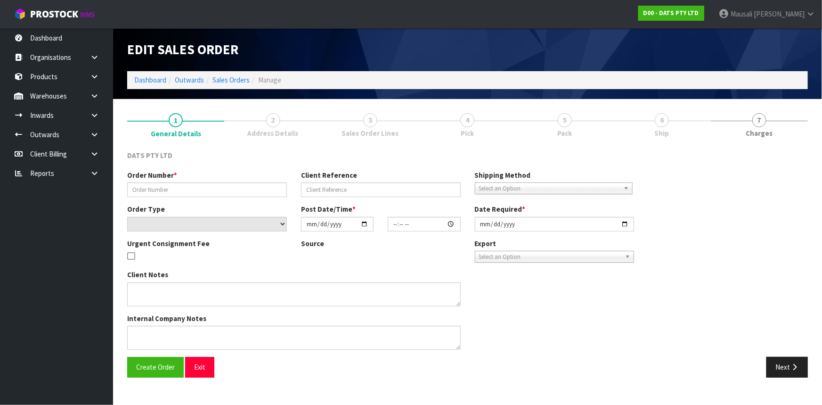
type input "9493Y100321911"
select select "number:0"
type input "[DATE]"
type input "10:29:00.000"
type input "[DATE]"
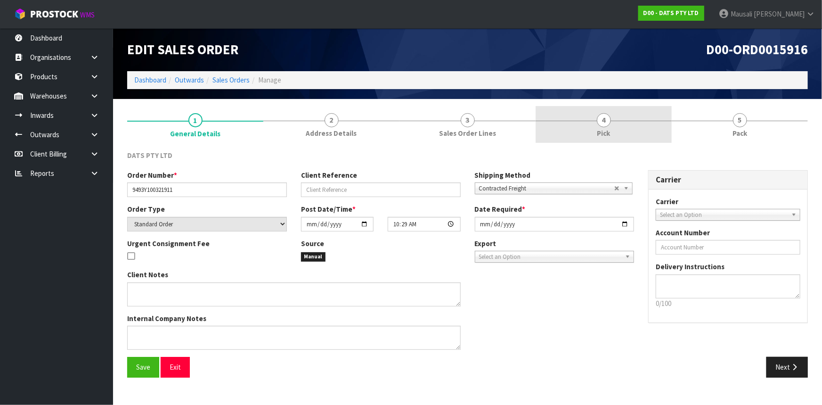
click at [605, 125] on span "4" at bounding box center [604, 120] width 14 height 14
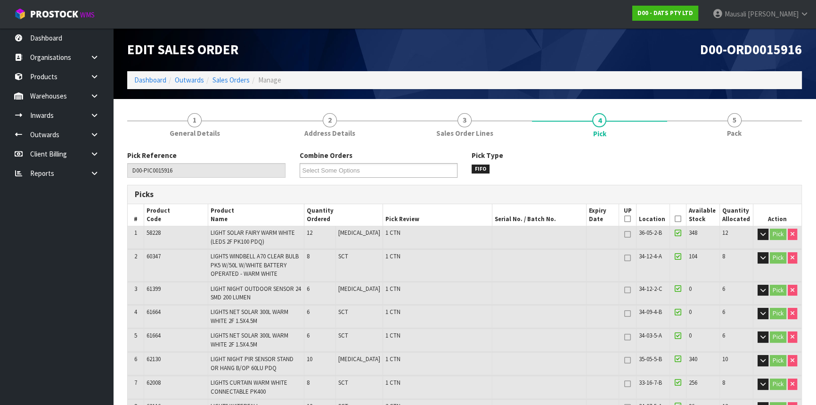
drag, startPoint x: 676, startPoint y: 219, endPoint x: 642, endPoint y: 235, distance: 37.5
click at [675, 219] on icon at bounding box center [677, 219] width 7 height 0
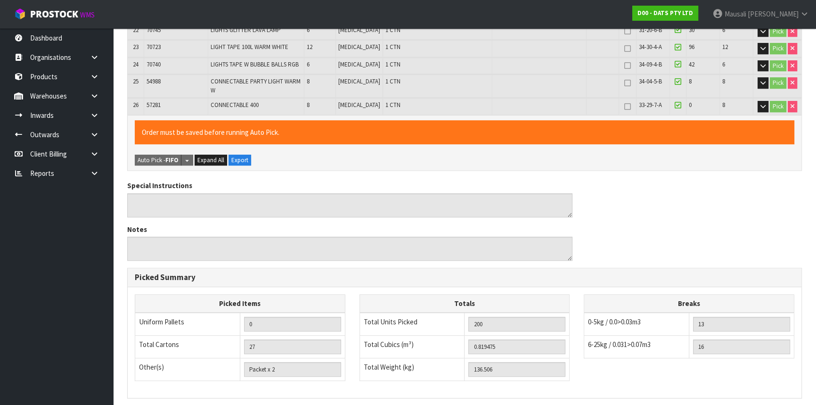
scroll to position [764, 0]
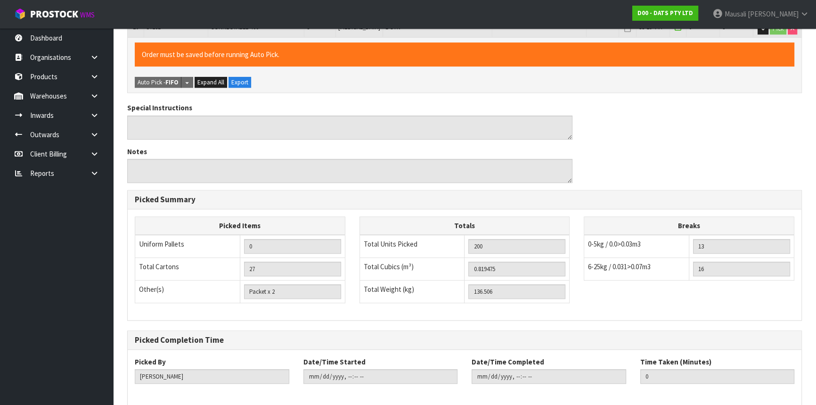
drag, startPoint x: 135, startPoint y: 385, endPoint x: 161, endPoint y: 380, distance: 26.5
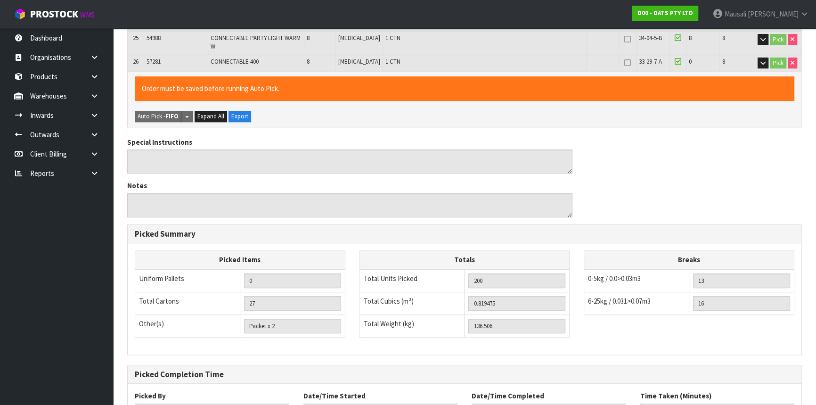
scroll to position [0, 0]
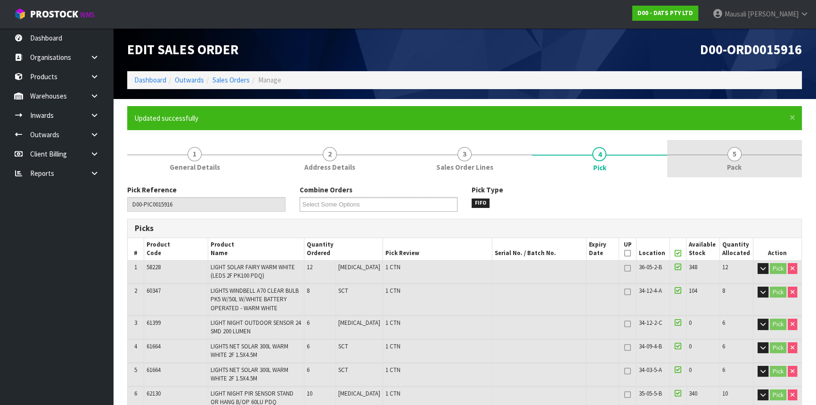
click at [685, 159] on span "5" at bounding box center [734, 154] width 14 height 14
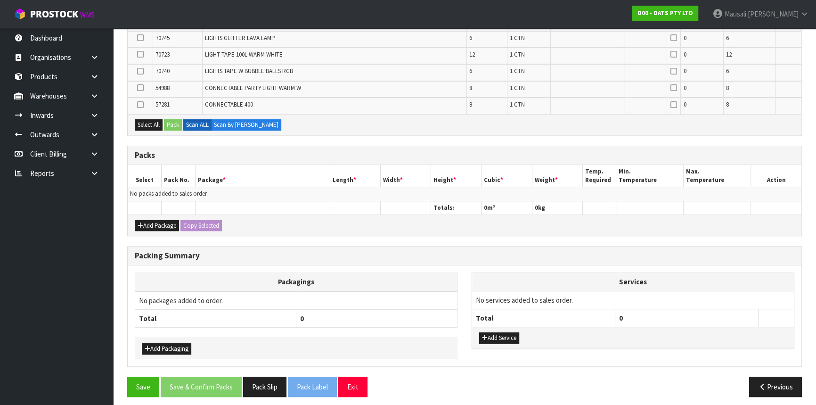
scroll to position [573, 0]
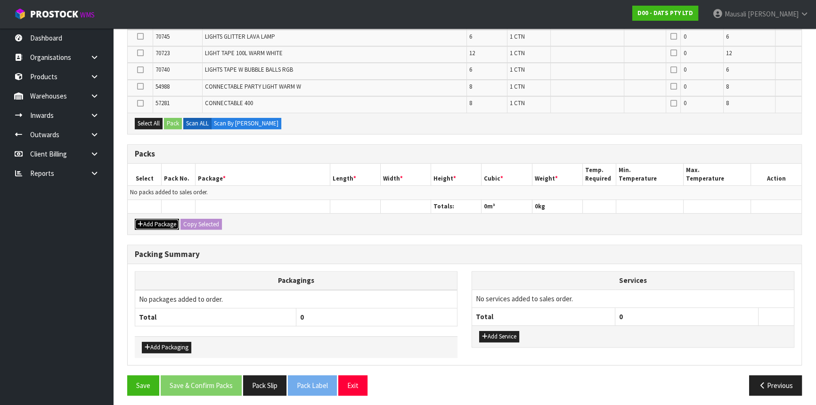
click at [155, 220] on button "Add Package" at bounding box center [157, 224] width 44 height 11
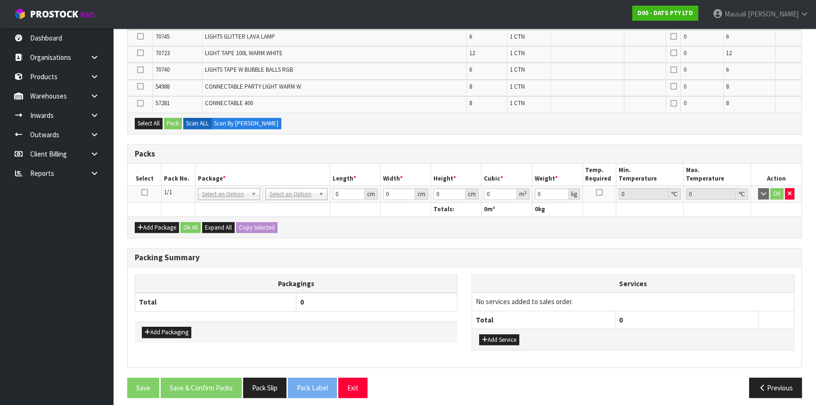
drag, startPoint x: 146, startPoint y: 188, endPoint x: 246, endPoint y: 164, distance: 102.8
click at [147, 192] on icon at bounding box center [144, 192] width 7 height 0
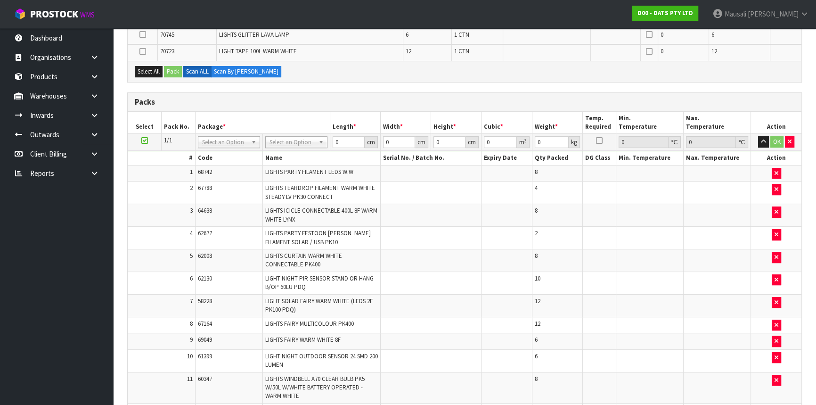
scroll to position [0, 0]
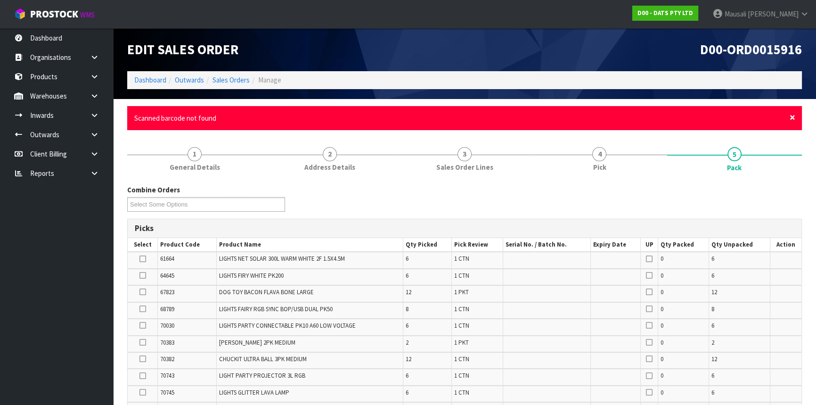
click at [685, 116] on span "×" at bounding box center [792, 117] width 6 height 13
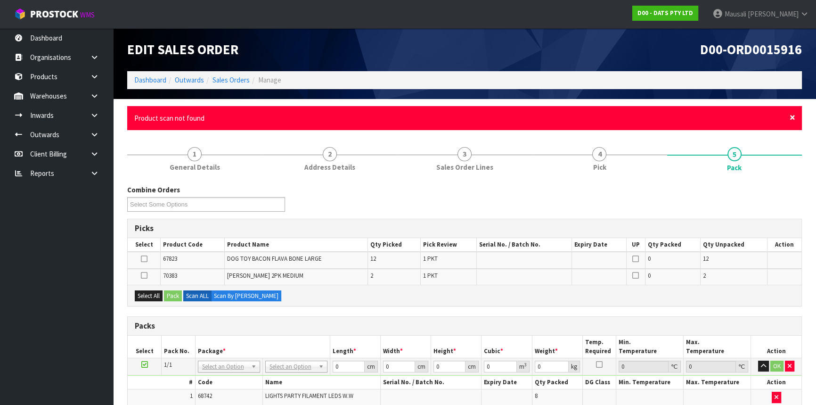
click at [685, 116] on span "×" at bounding box center [792, 117] width 6 height 13
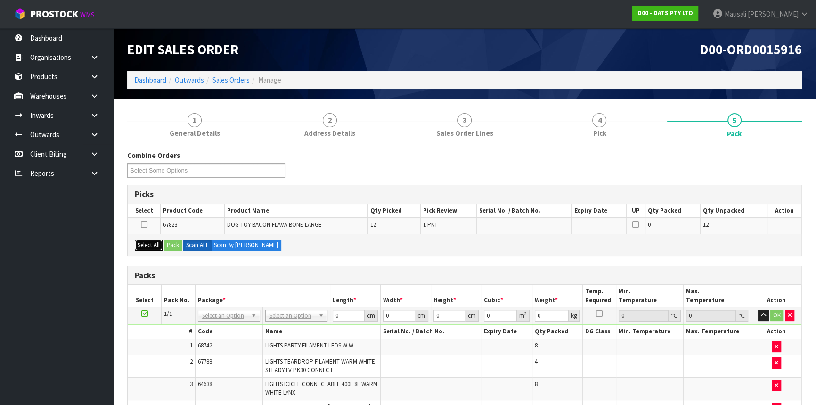
click at [145, 241] on button "Select All" at bounding box center [149, 244] width 28 height 11
click at [174, 245] on button "Pack" at bounding box center [173, 244] width 18 height 11
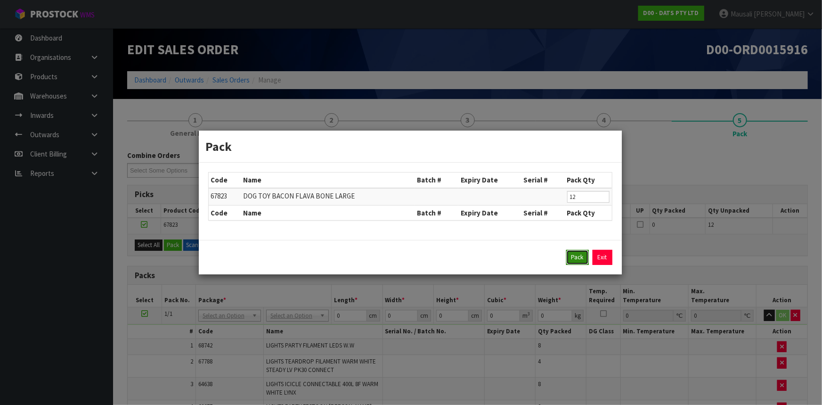
click at [575, 260] on button "Pack" at bounding box center [577, 257] width 23 height 15
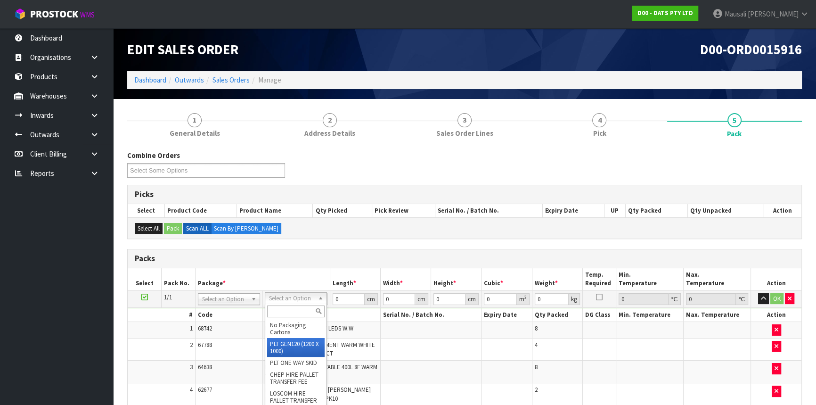
drag, startPoint x: 288, startPoint y: 343, endPoint x: 312, endPoint y: 324, distance: 30.2
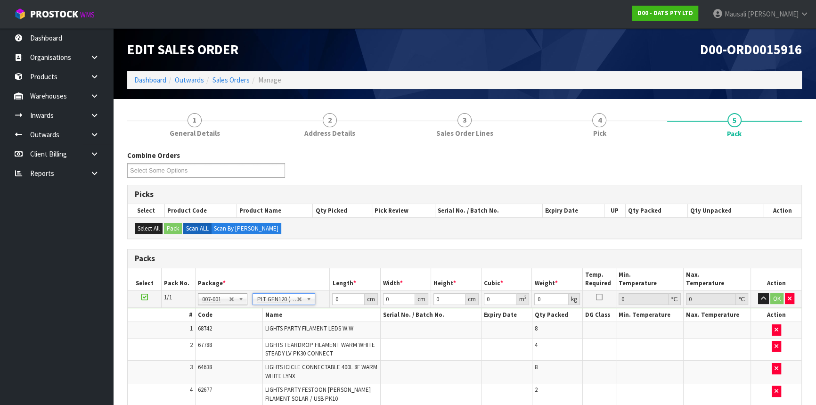
type input "120"
type input "100"
type input "136.506"
drag, startPoint x: 347, startPoint y: 298, endPoint x: 308, endPoint y: 314, distance: 42.2
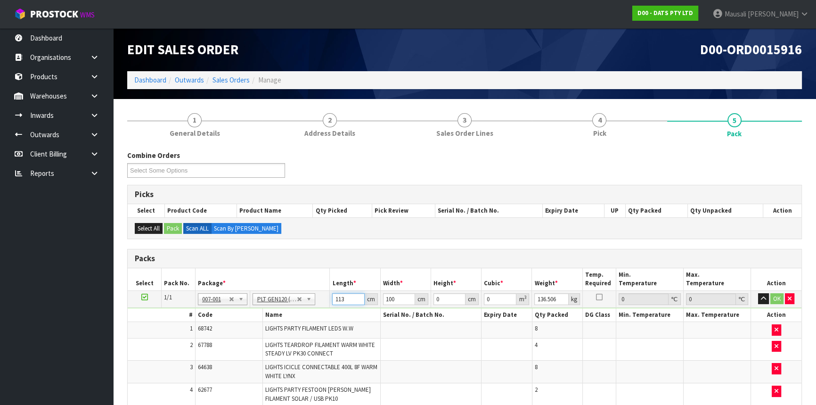
type input "113"
type input "112"
type input "1"
type input "0.012656"
type input "10"
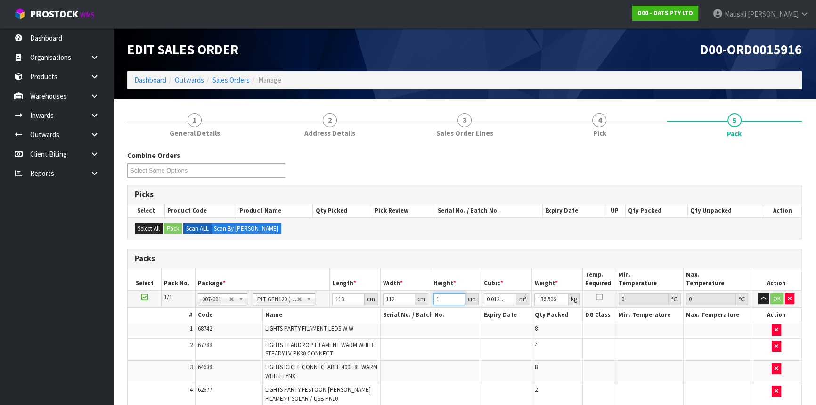
type input "0.12656"
type input "101"
type input "1.278256"
type input "101"
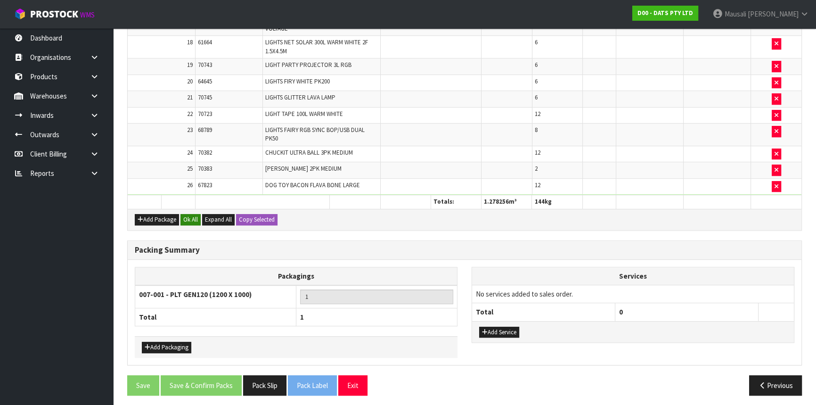
type input "144"
drag, startPoint x: 194, startPoint y: 219, endPoint x: 188, endPoint y: 225, distance: 8.3
click at [194, 219] on button "Ok All" at bounding box center [190, 219] width 20 height 11
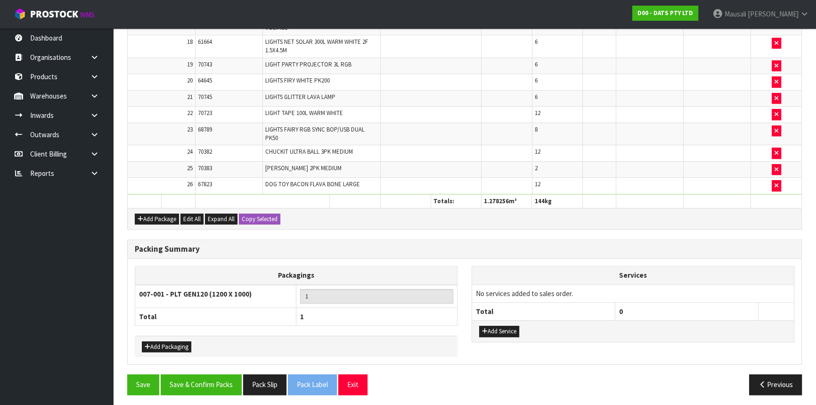
scroll to position [639, 0]
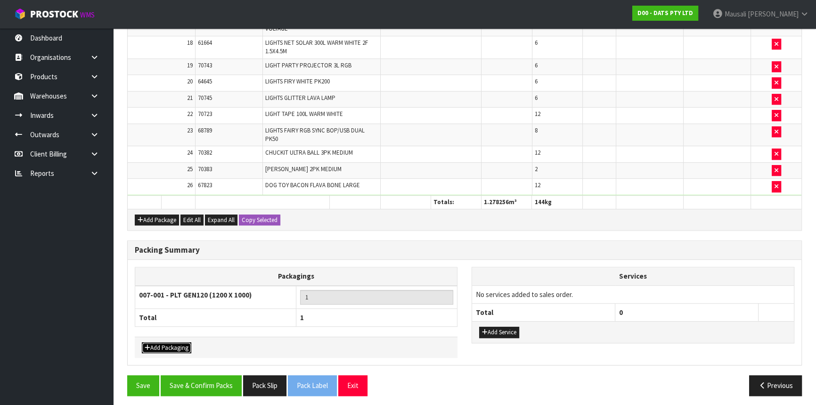
click at [166, 327] on button "Add Packaging" at bounding box center [166, 347] width 49 height 11
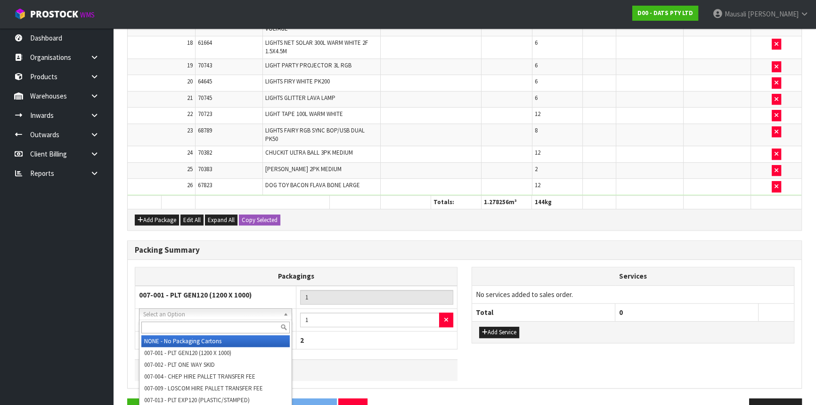
click at [169, 326] on input "text" at bounding box center [215, 327] width 148 height 12
type input "OC"
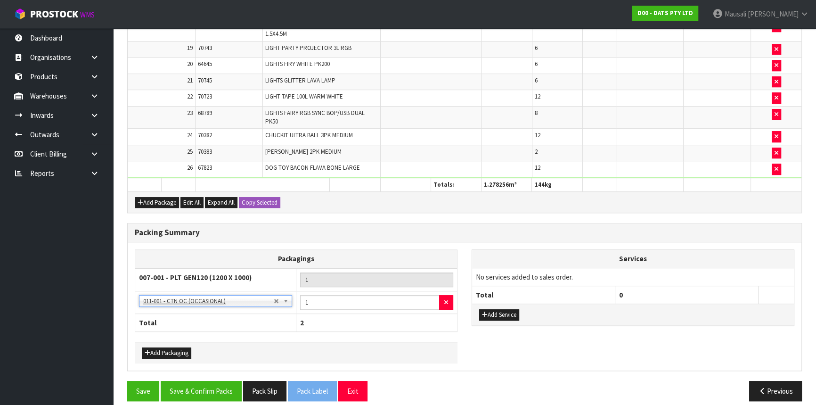
scroll to position [662, 0]
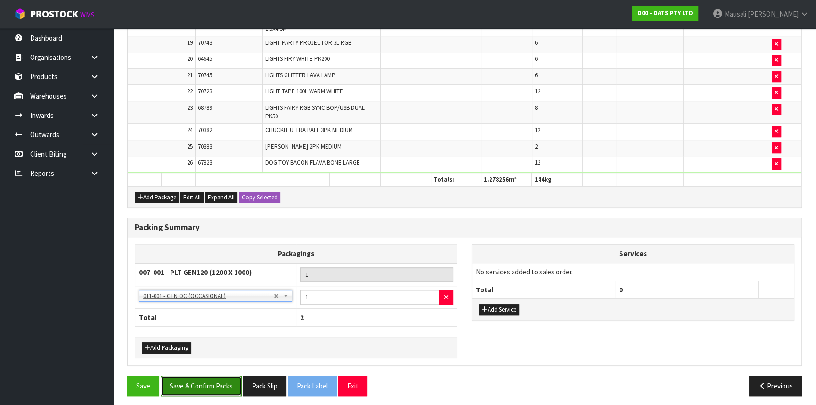
click at [207, 327] on button "Save & Confirm Packs" at bounding box center [201, 385] width 81 height 20
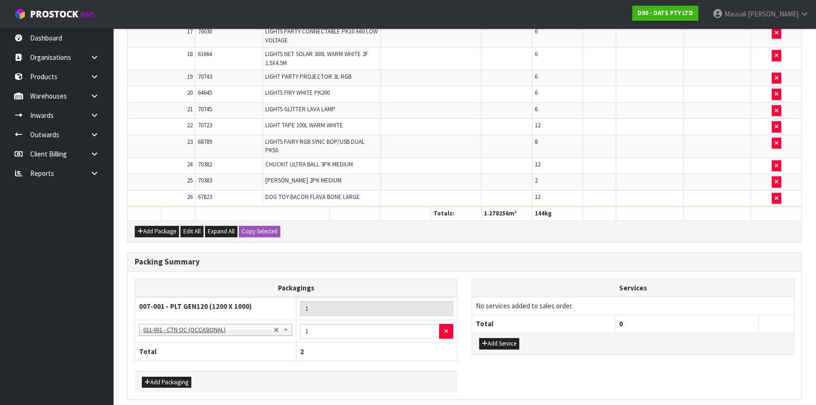
scroll to position [0, 0]
